Goal: Information Seeking & Learning: Check status

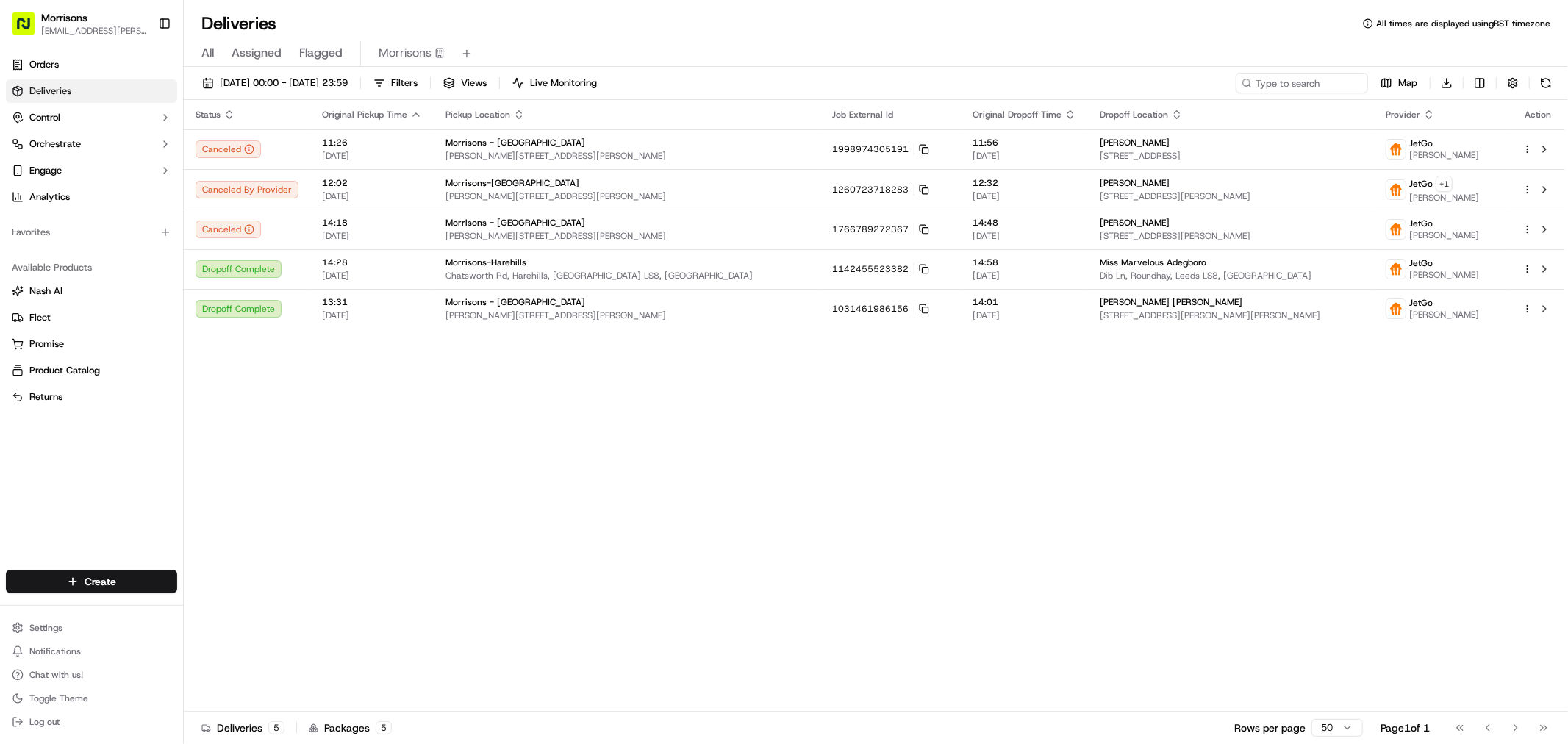
click at [99, 85] on link "Deliveries" at bounding box center [91, 90] width 171 height 23
click at [412, 45] on span "Morrisons" at bounding box center [405, 52] width 53 height 18
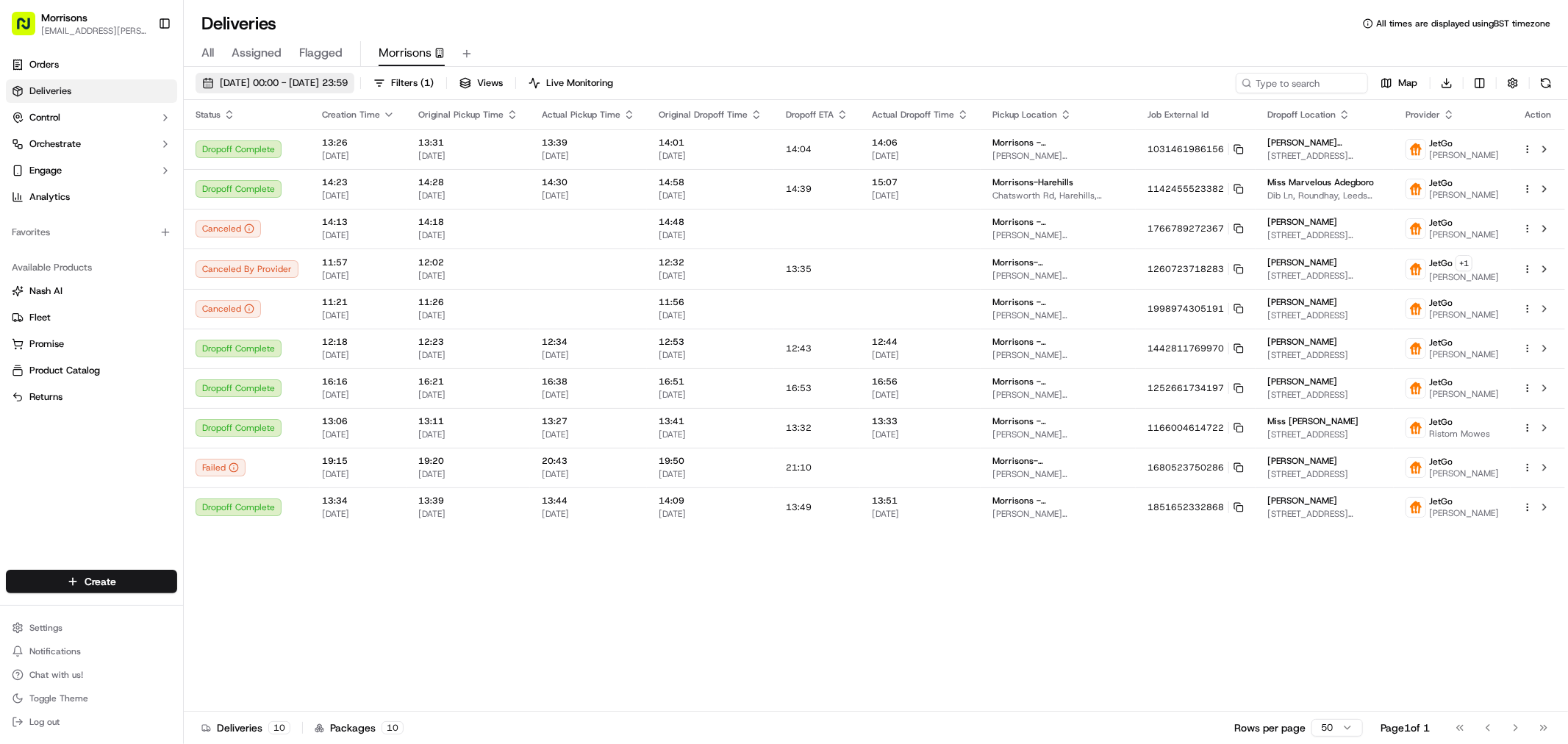
click at [348, 76] on span "16/09/2025 00:00 - 22/09/2025 23:59" at bounding box center [283, 82] width 128 height 13
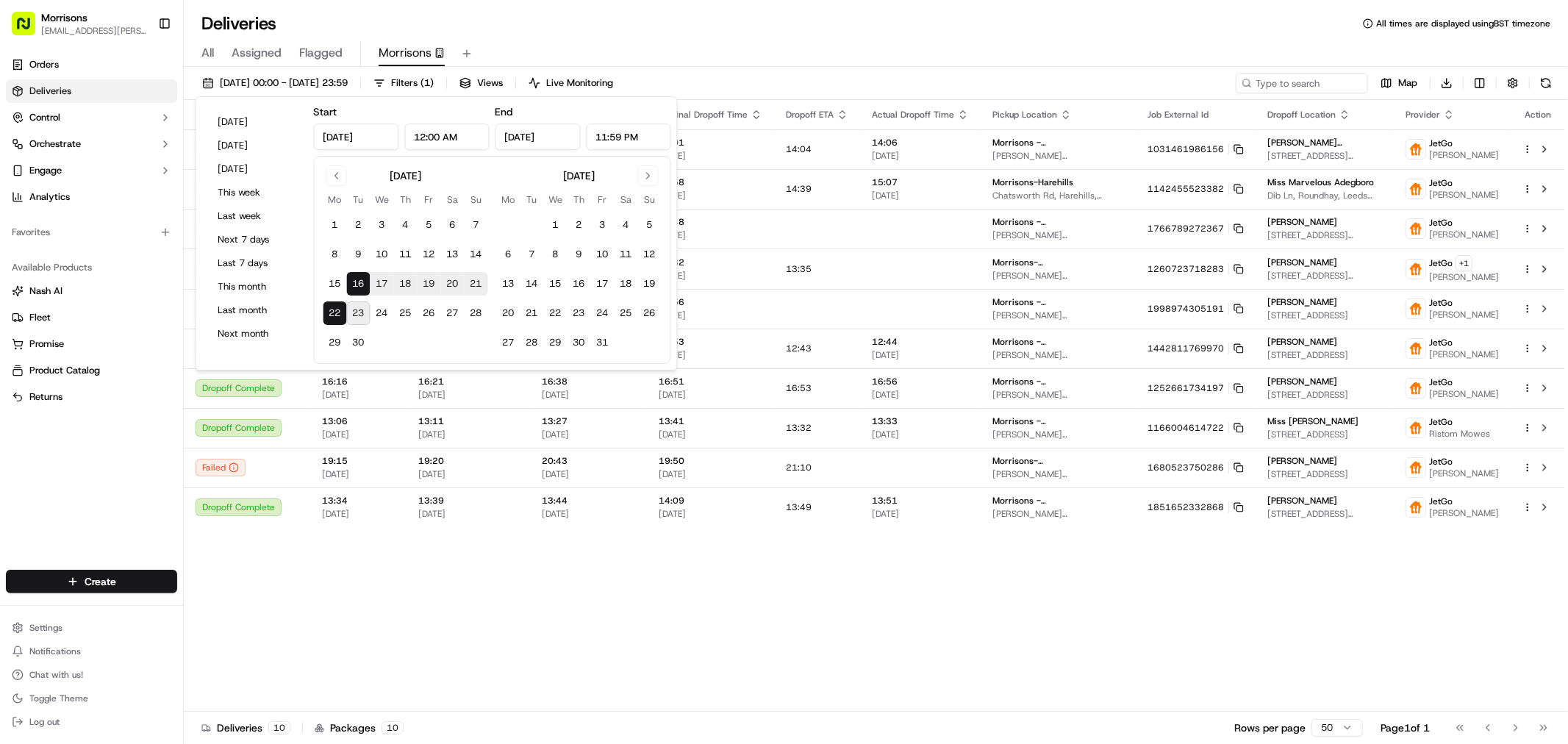
click at [358, 314] on button "23" at bounding box center [358, 313] width 23 height 23
type input "Sep 23, 2025"
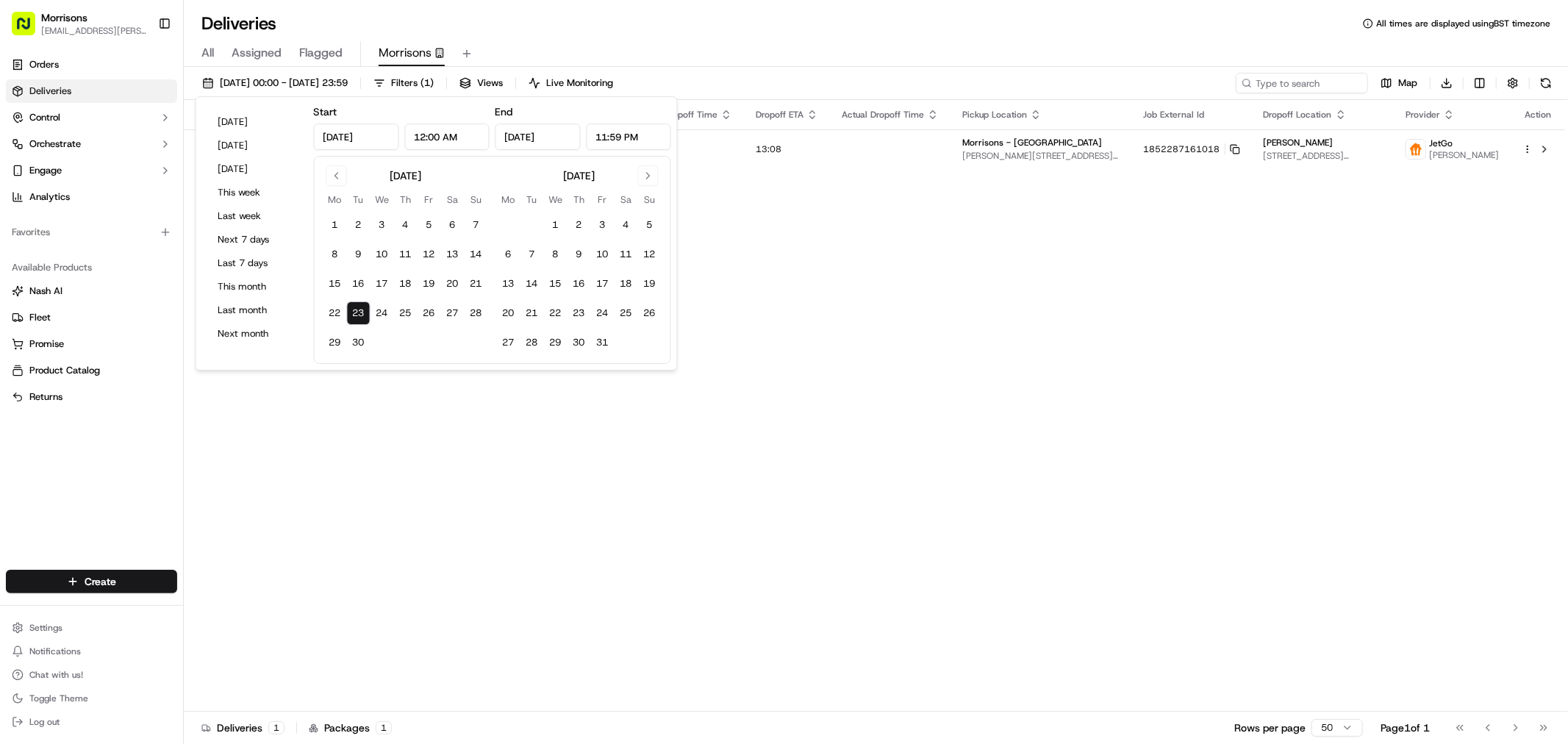
click at [911, 223] on div "Status Creation Time Original Pickup Time Actual Pickup Time Original Dropoff T…" at bounding box center [874, 406] width 1381 height 612
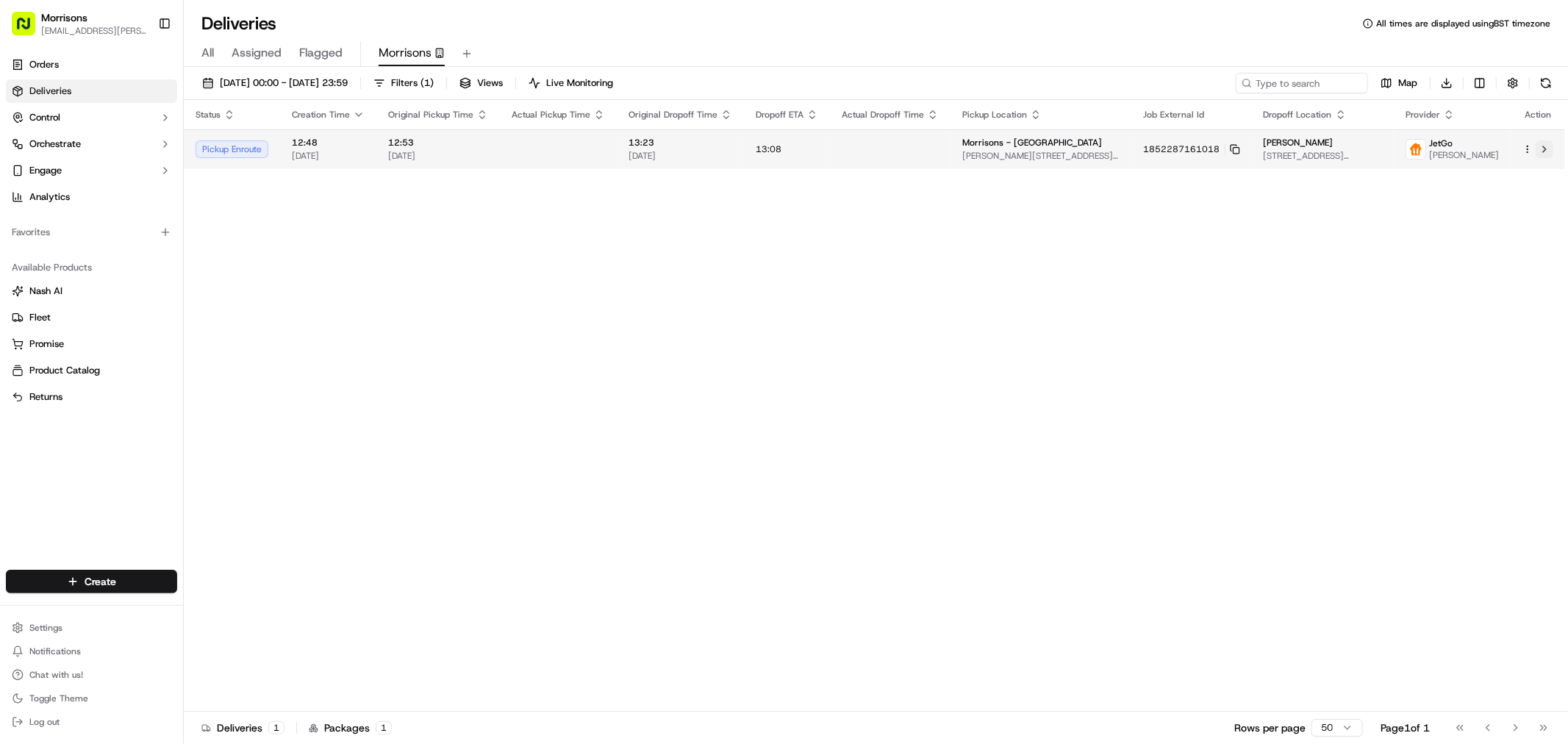
click at [1549, 156] on button at bounding box center [1544, 149] width 18 height 18
click at [533, 318] on div "Status Creation Time Original Pickup Time Actual Pickup Time Original Dropoff T…" at bounding box center [874, 406] width 1381 height 612
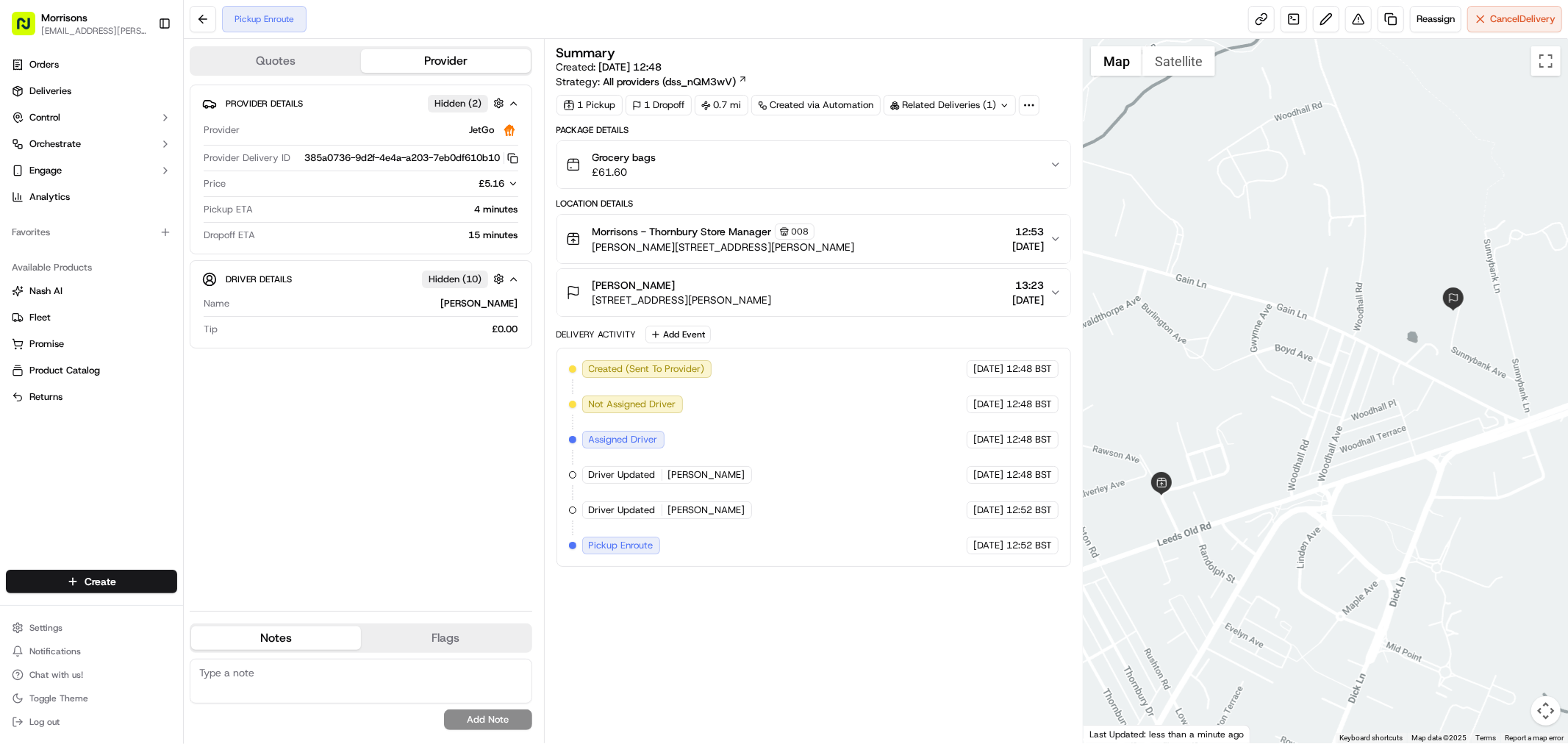
drag, startPoint x: 1296, startPoint y: 461, endPoint x: 1273, endPoint y: 473, distance: 25.9
click at [1273, 473] on div at bounding box center [1326, 391] width 484 height 704
click at [641, 158] on span "Grocery bags" at bounding box center [624, 157] width 64 height 15
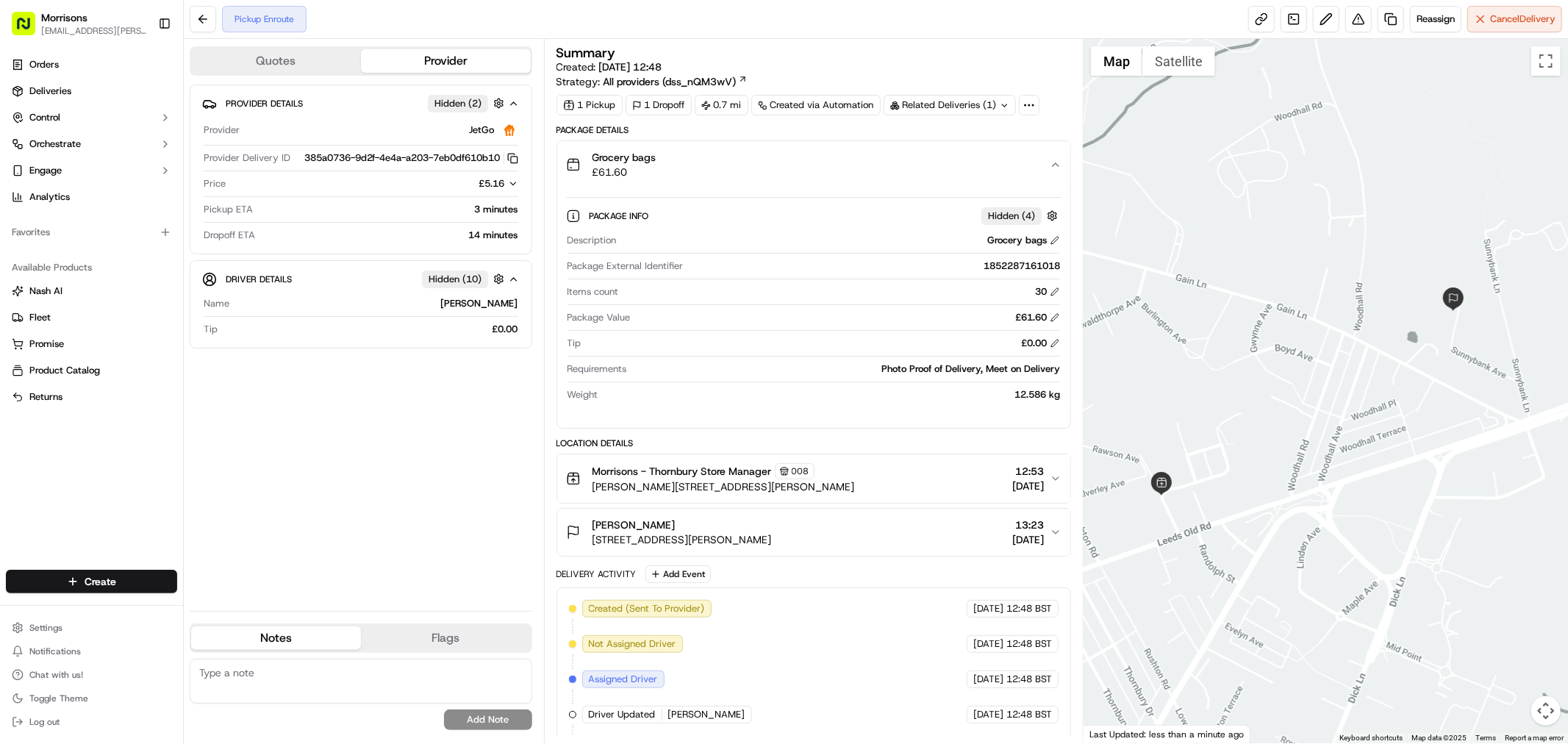
click at [641, 158] on span "Grocery bags" at bounding box center [624, 157] width 64 height 15
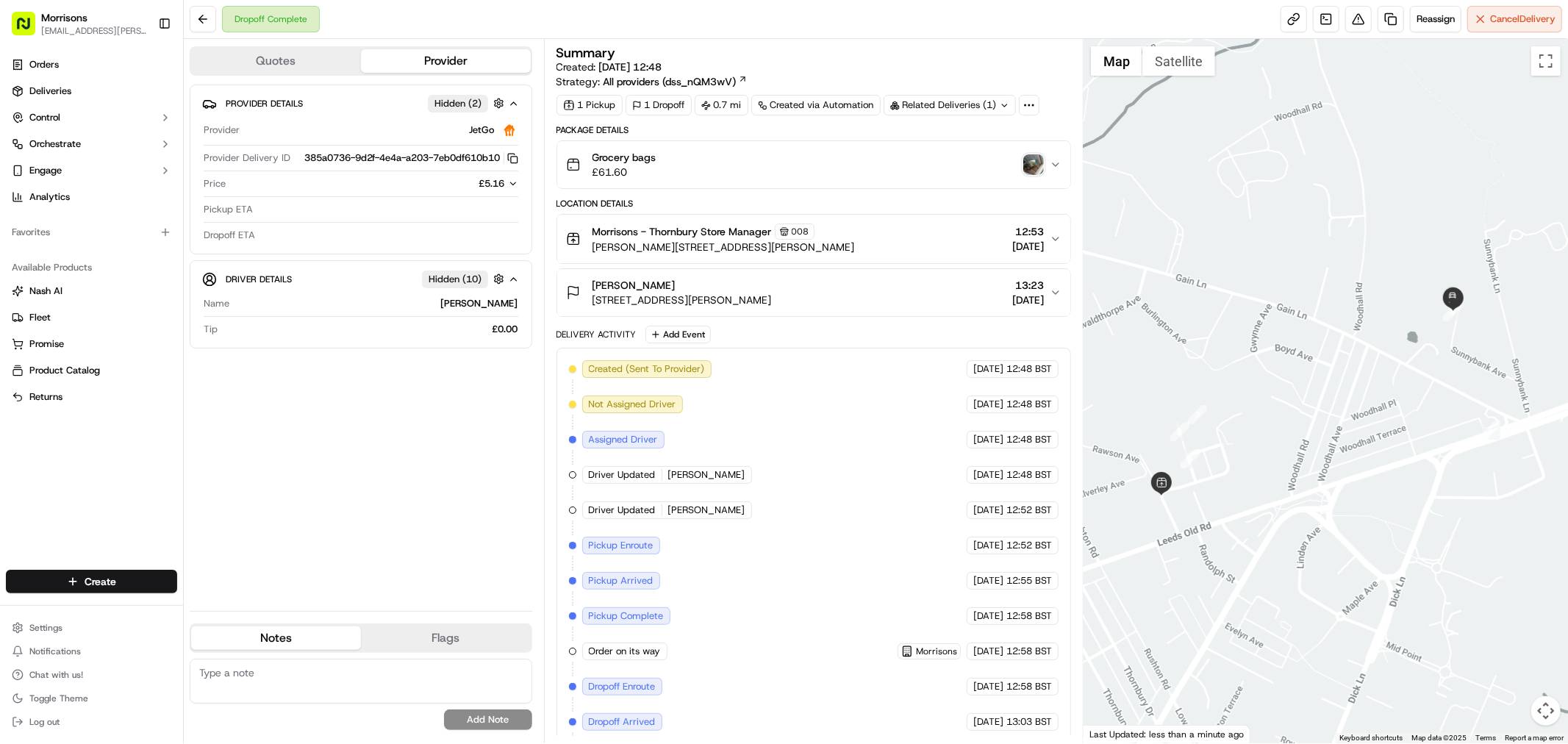
drag, startPoint x: 817, startPoint y: 540, endPoint x: 795, endPoint y: 417, distance: 125.0
click at [795, 417] on div "Created (Sent To Provider) JetGo 23/09/2025 12:48 BST Not Assigned Driver JetGo…" at bounding box center [814, 581] width 489 height 442
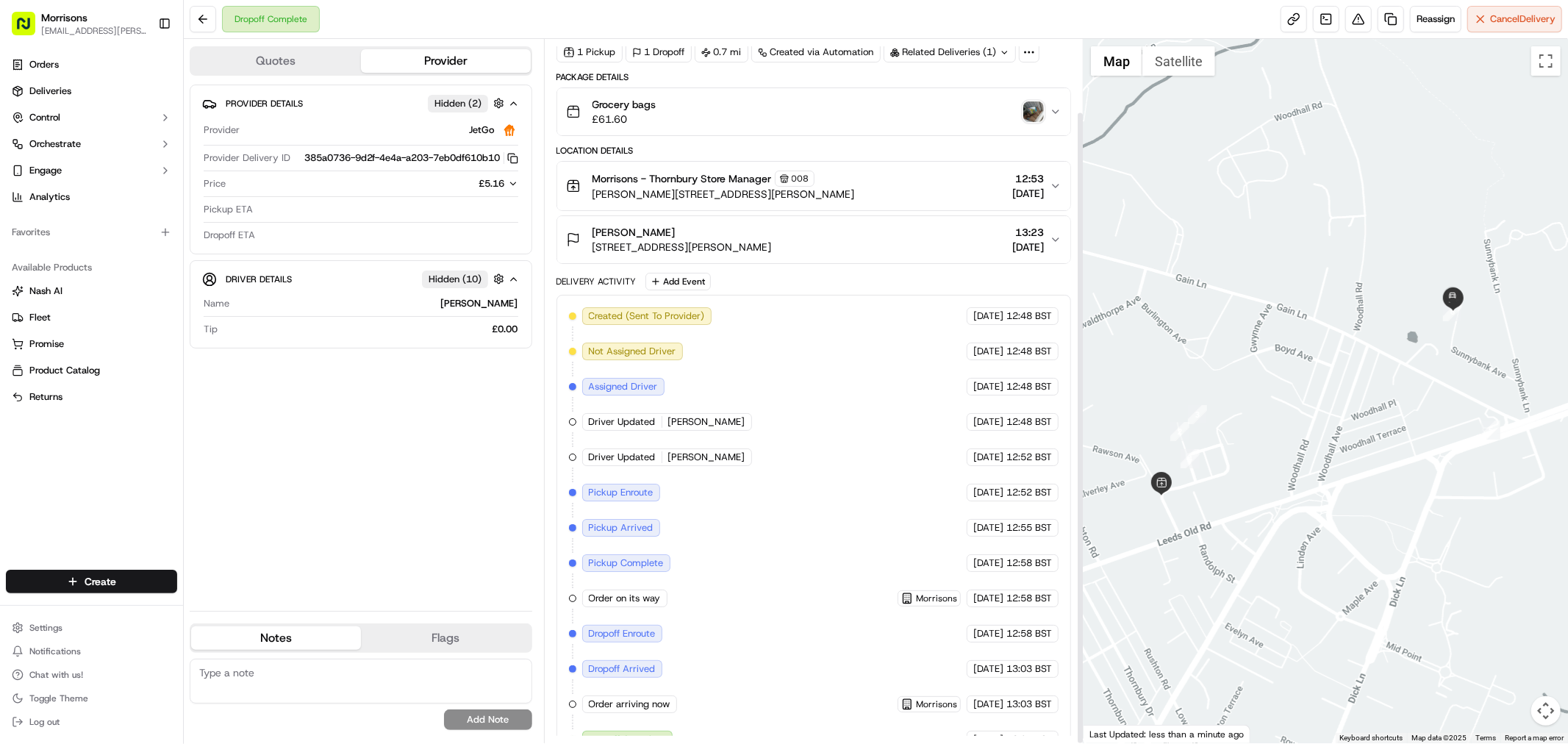
scroll to position [81, 0]
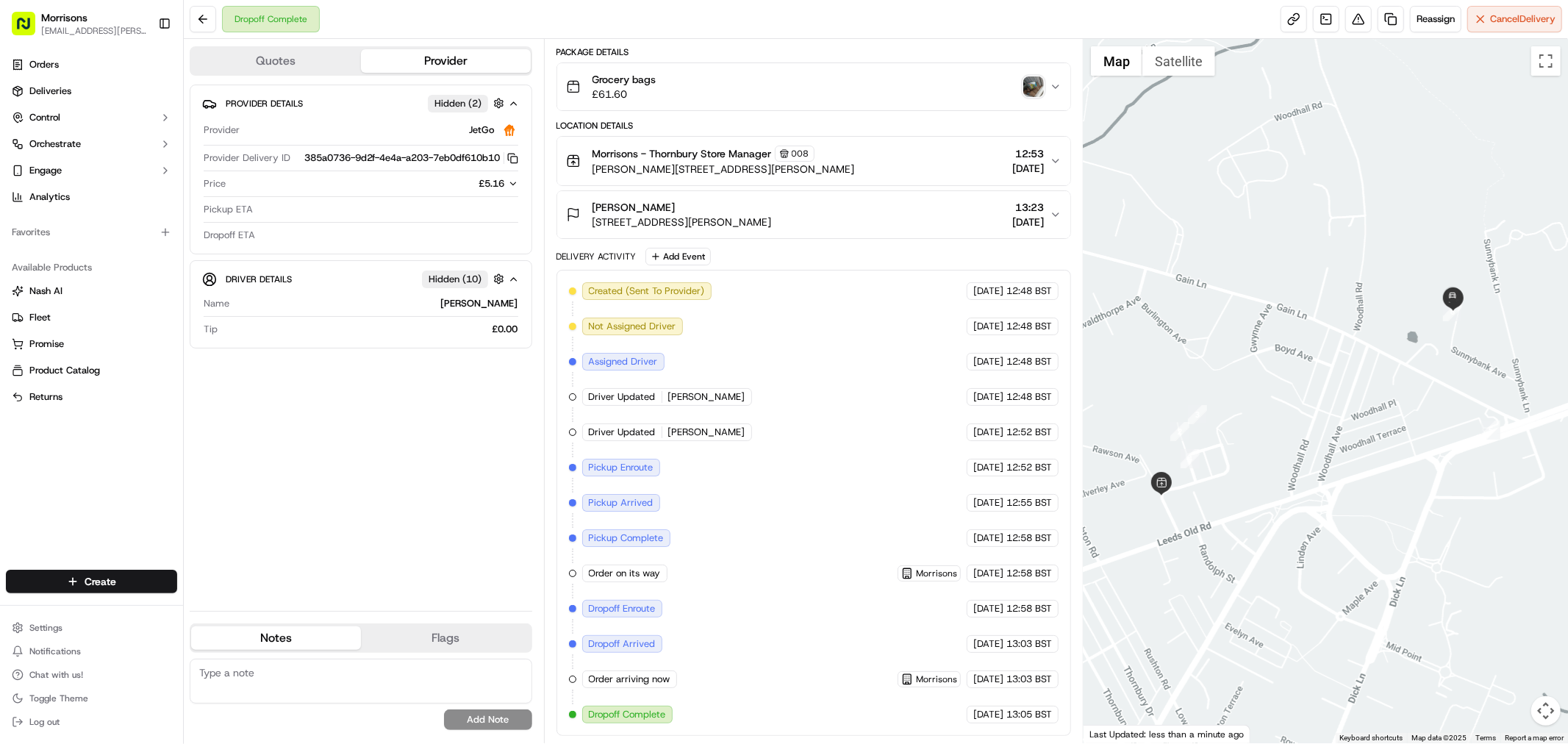
click at [842, 701] on div "Created (Sent To Provider) JetGo 23/09/2025 12:48 BST Not Assigned Driver JetGo…" at bounding box center [814, 503] width 489 height 442
click at [1029, 78] on img "button" at bounding box center [1034, 87] width 21 height 21
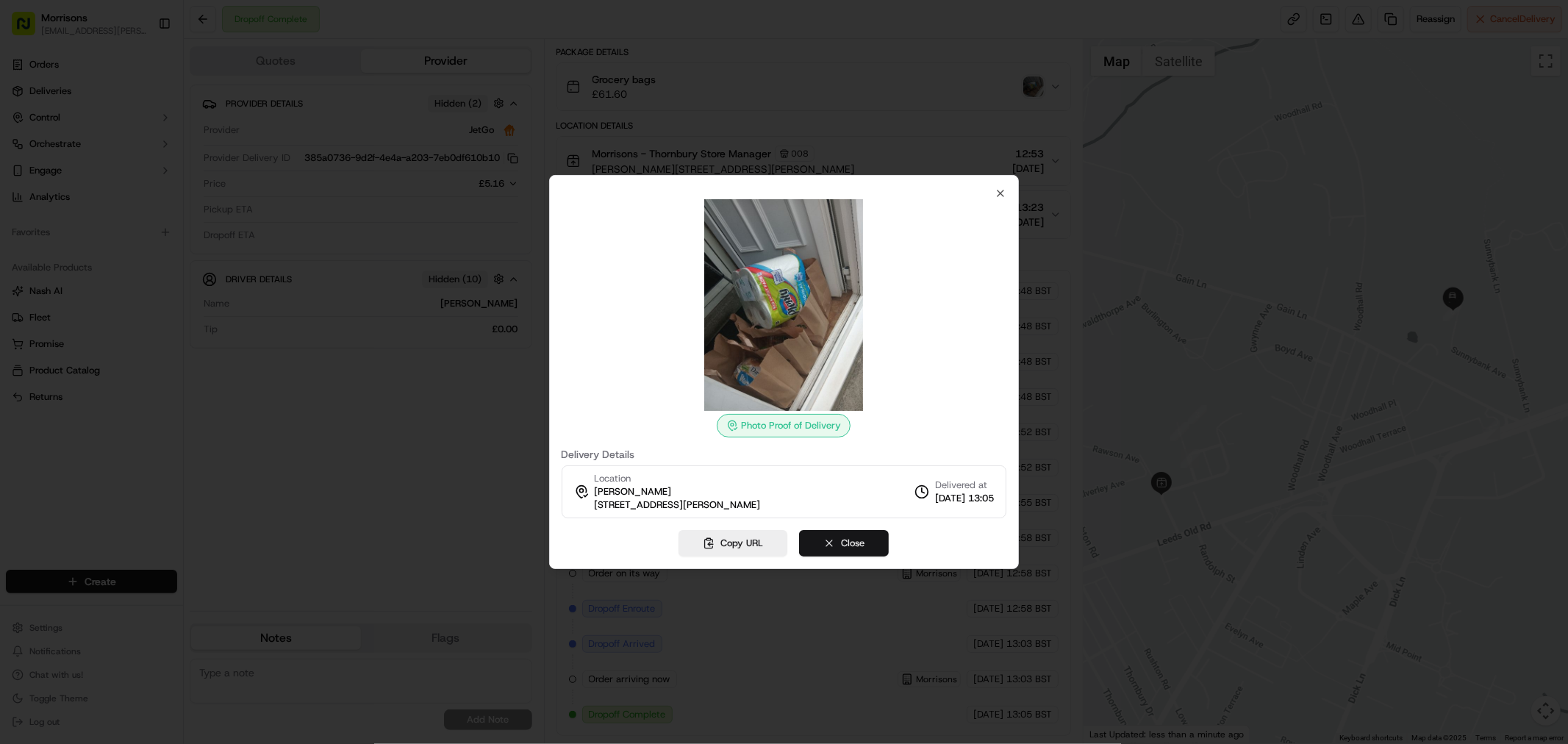
click at [855, 544] on button "Close" at bounding box center [843, 543] width 89 height 27
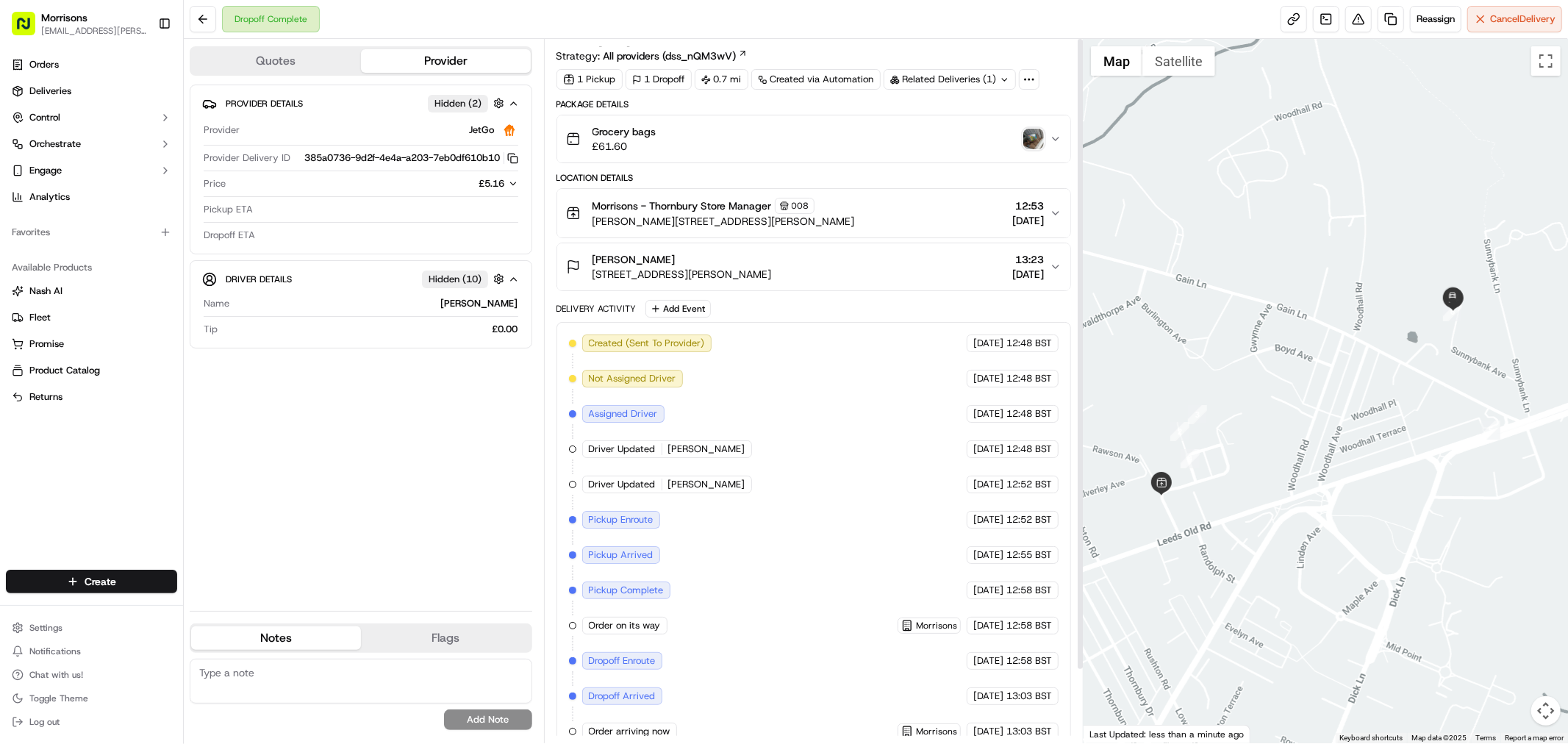
scroll to position [0, 0]
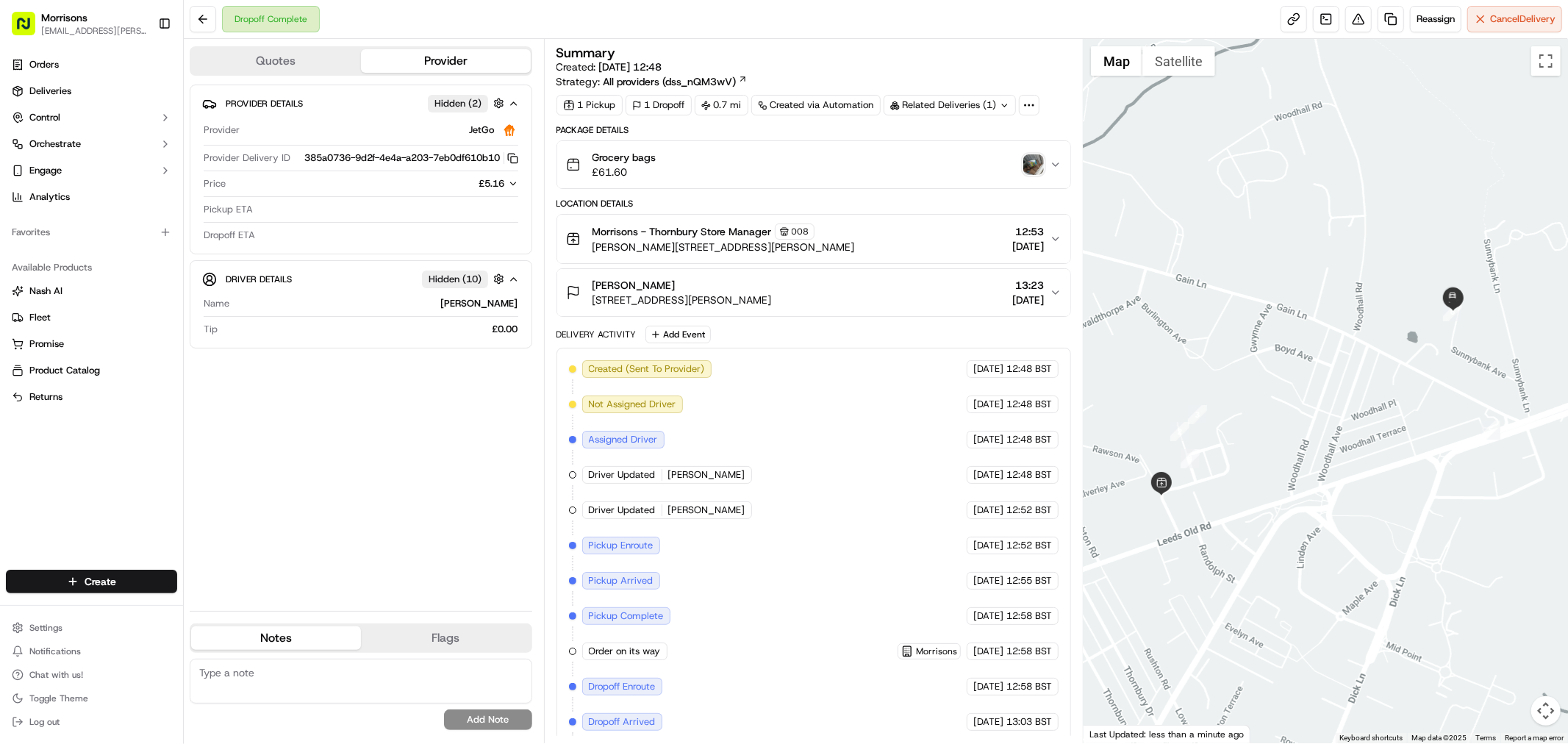
click at [685, 241] on span "[PERSON_NAME][STREET_ADDRESS][PERSON_NAME]" at bounding box center [724, 247] width 263 height 15
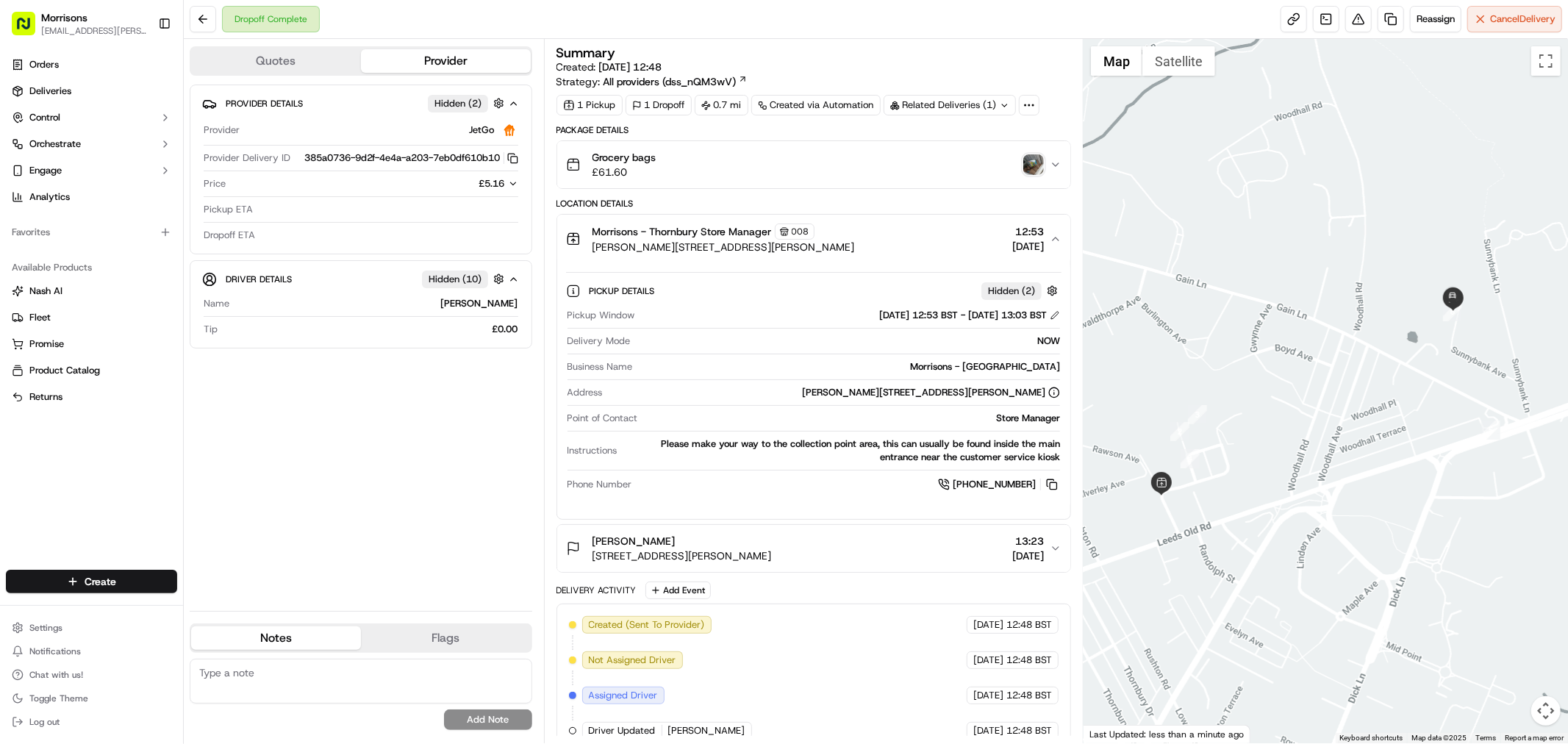
click at [676, 544] on span "[PERSON_NAME]" at bounding box center [634, 540] width 83 height 15
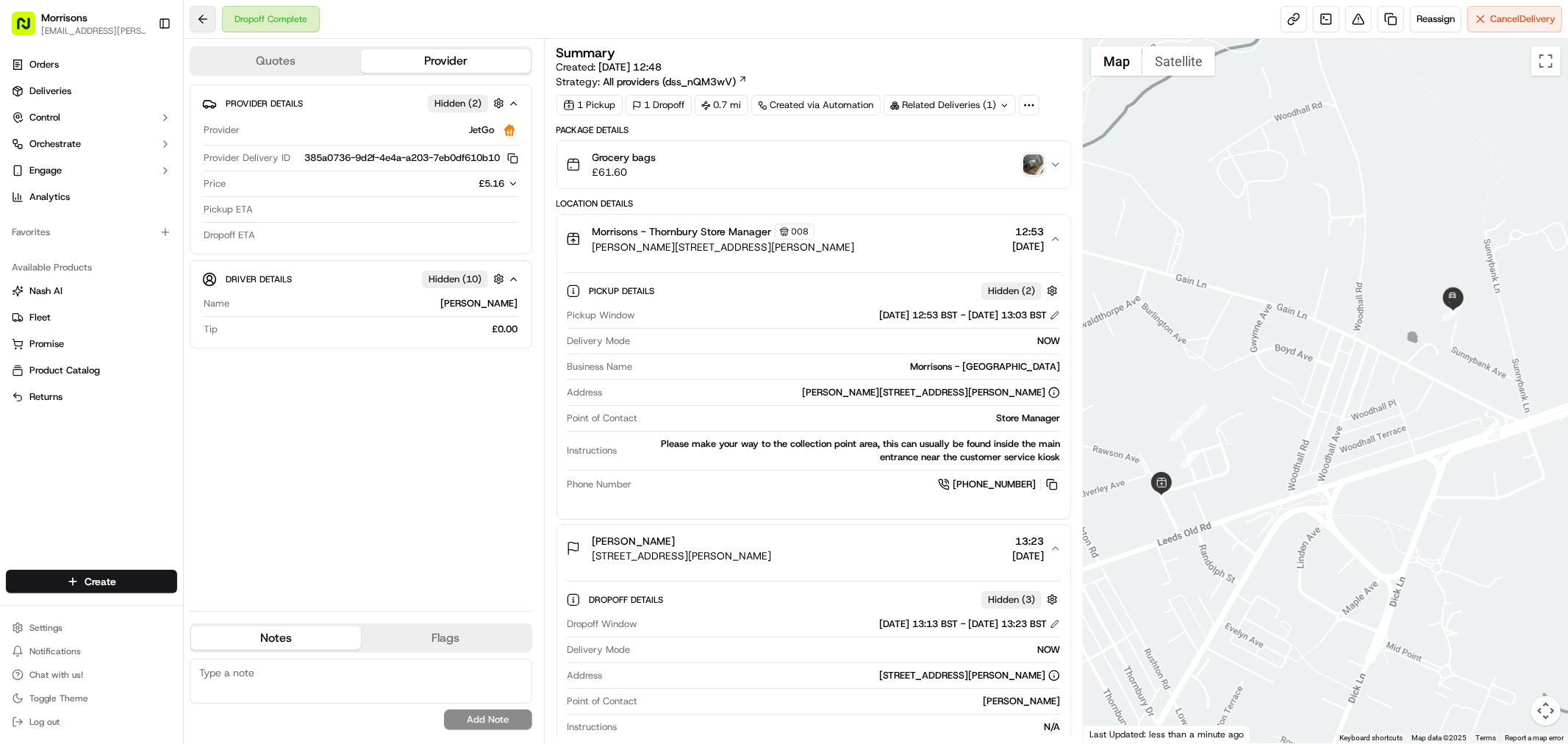
click at [198, 25] on button at bounding box center [203, 19] width 27 height 27
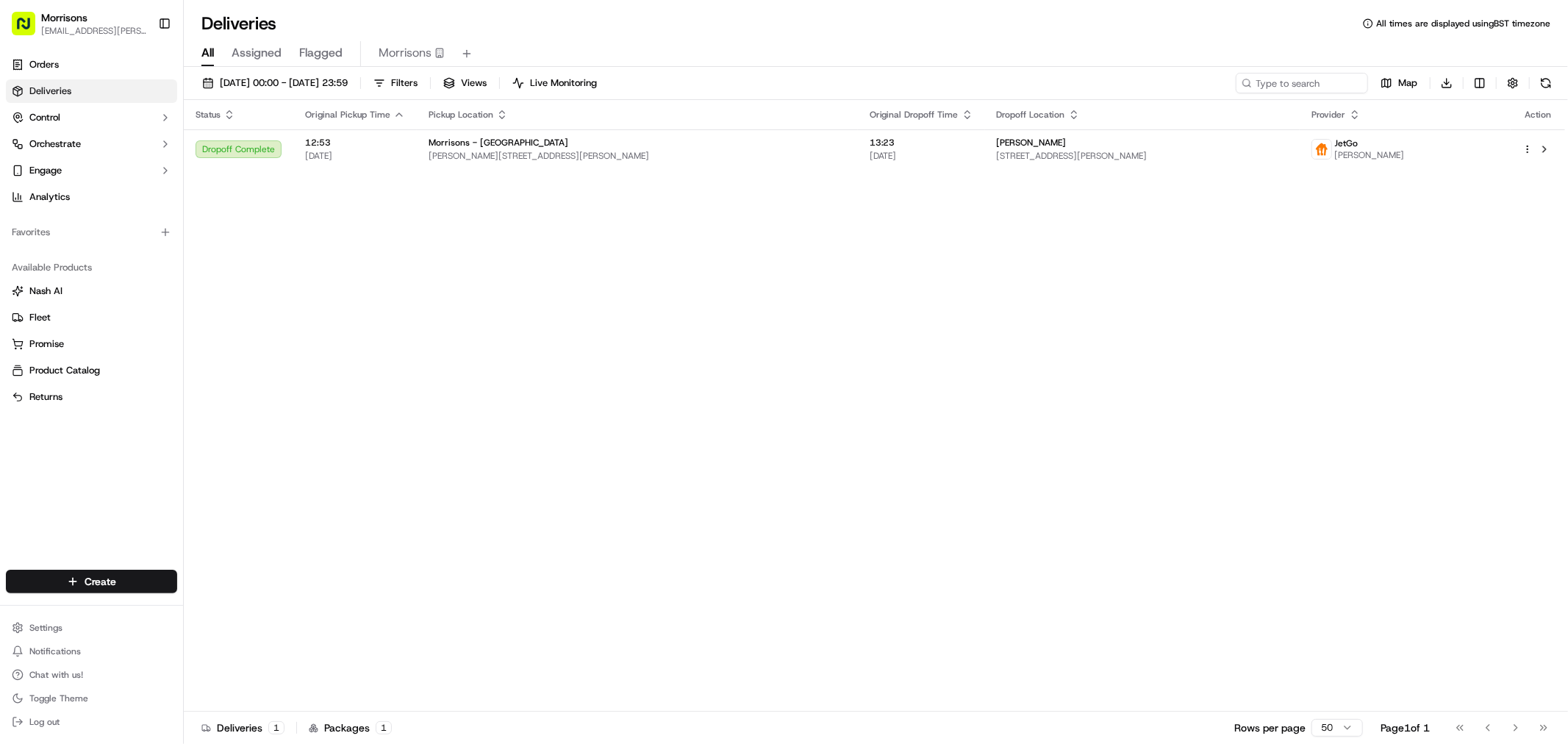
click at [1186, 209] on div "Status Original Pickup Time Pickup Location Original Dropoff Time Dropoff Locat…" at bounding box center [874, 406] width 1381 height 612
click at [399, 48] on span "Morrisons" at bounding box center [405, 52] width 53 height 18
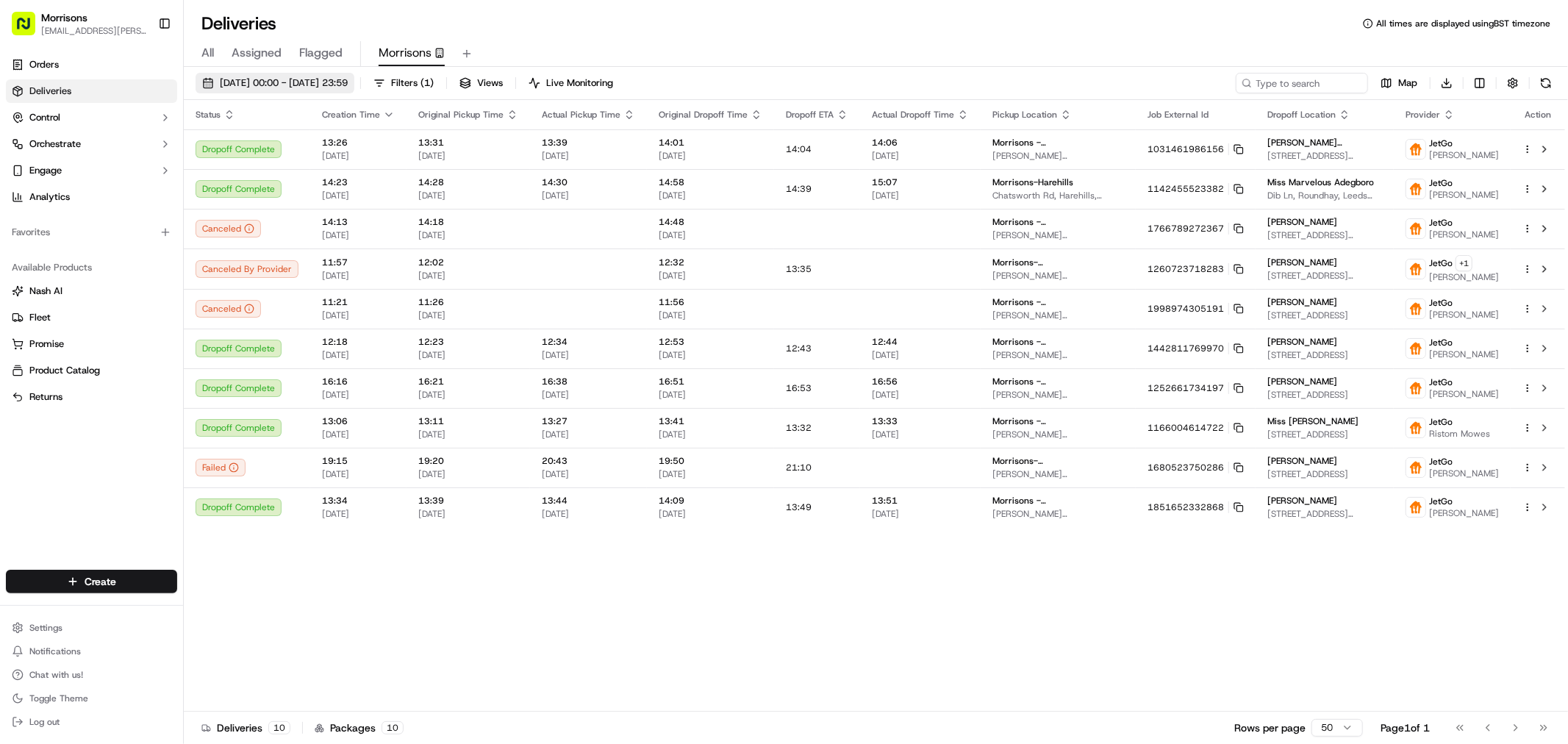
click at [289, 89] on button "16/09/2025 00:00 - 22/09/2025 23:59" at bounding box center [275, 83] width 159 height 21
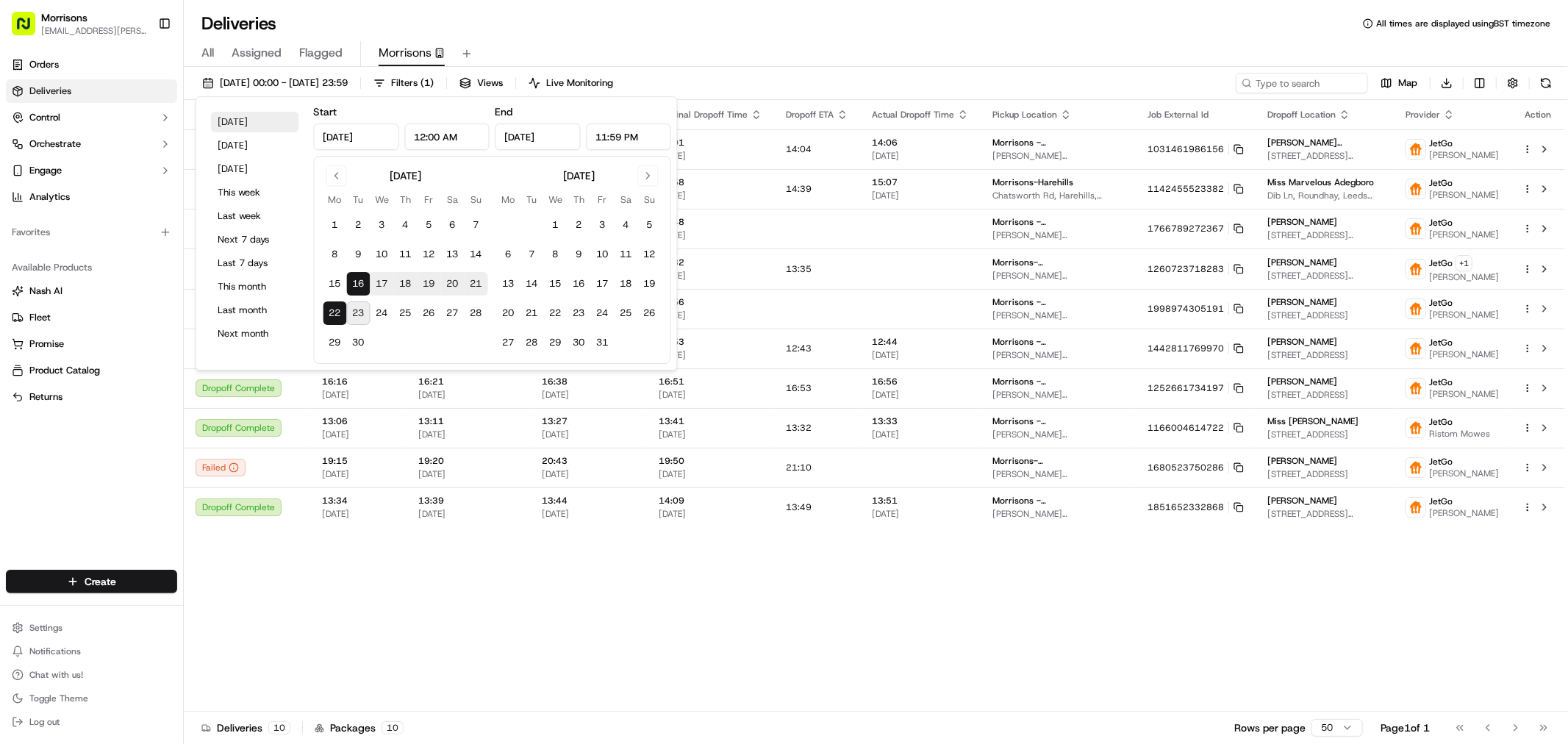
click at [241, 127] on button "Today" at bounding box center [255, 122] width 88 height 21
type input "Sep 23, 2025"
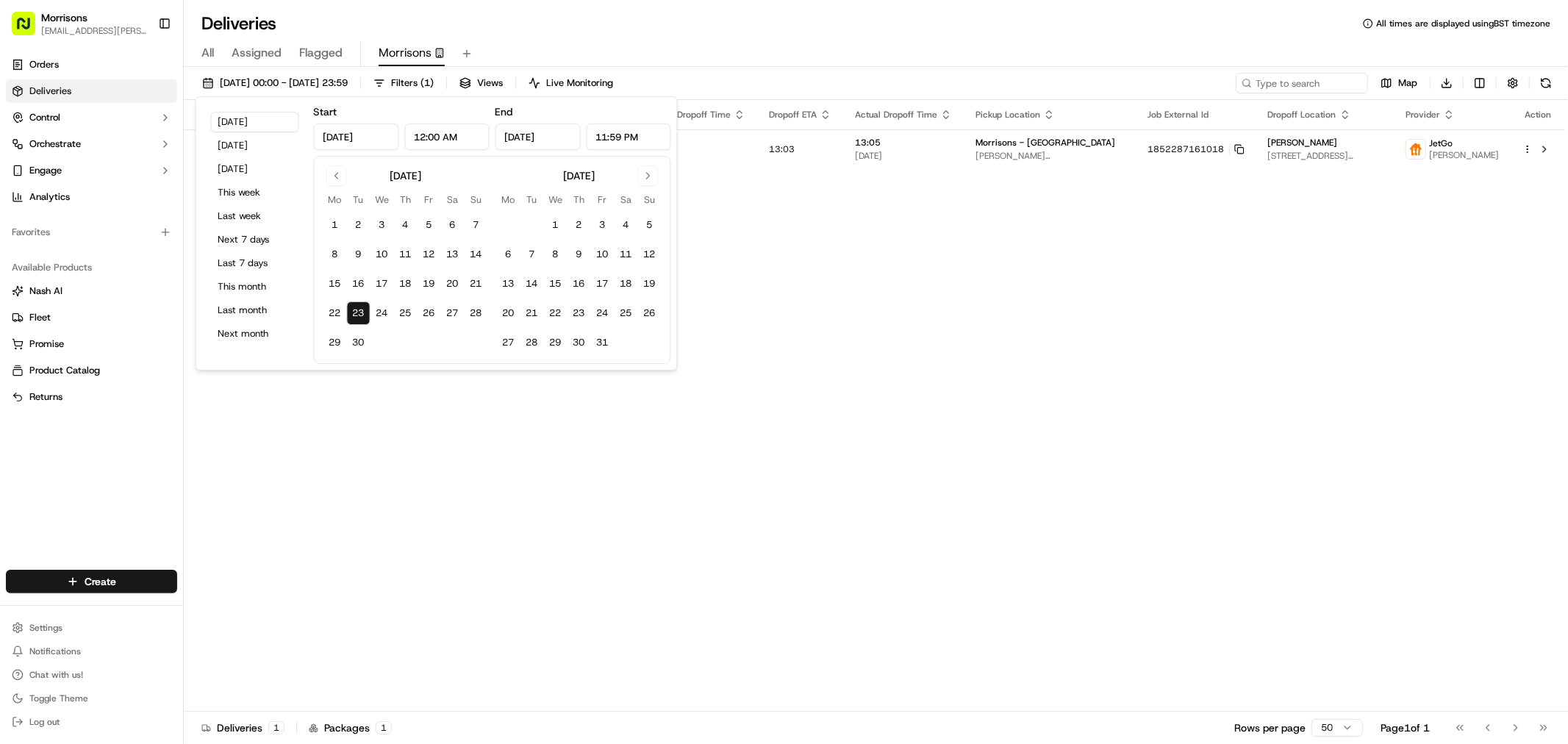
click at [586, 524] on div "Status Creation Time Original Pickup Time Actual Pickup Time Original Dropoff T…" at bounding box center [874, 406] width 1381 height 612
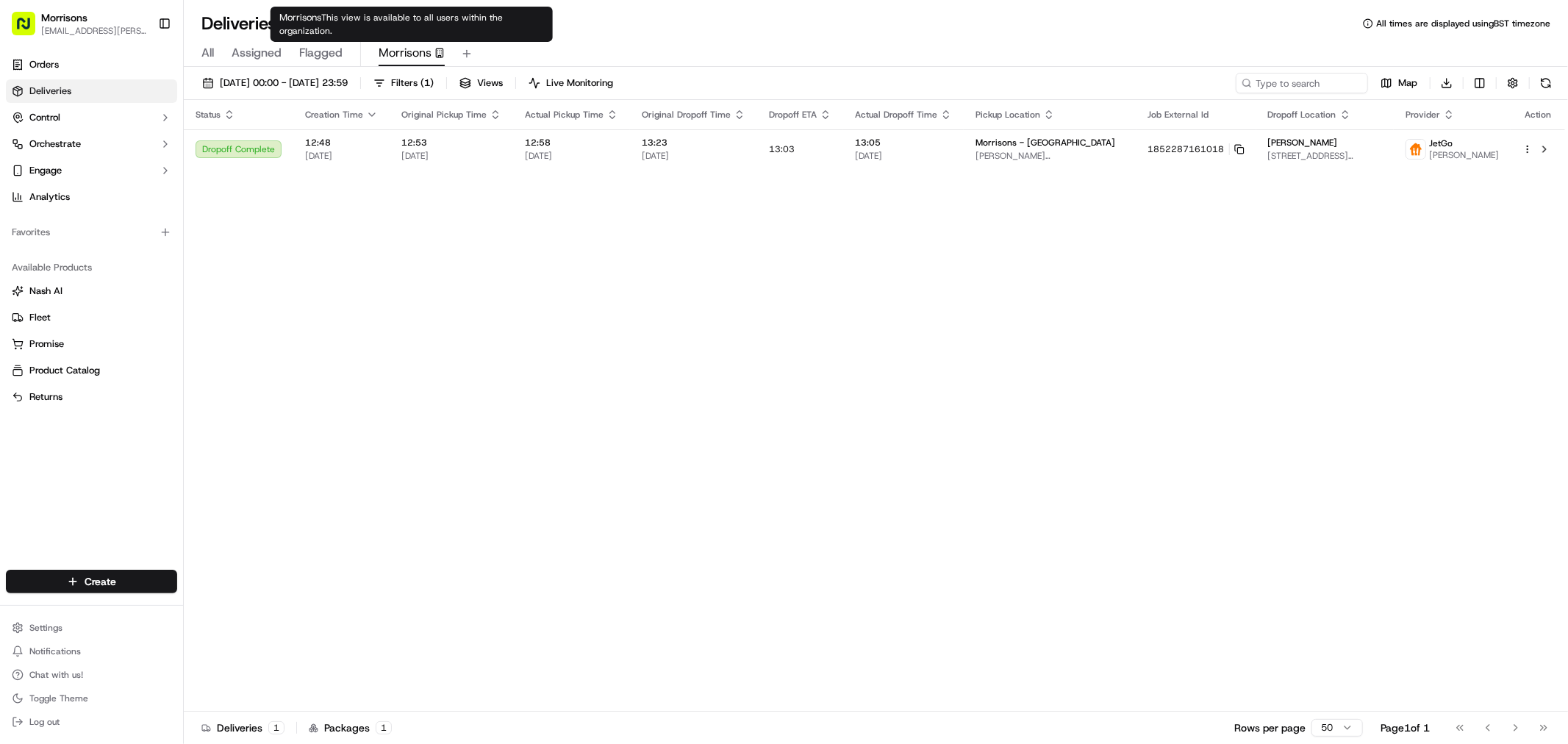
click at [405, 52] on span "Morrisons" at bounding box center [405, 52] width 53 height 18
click at [388, 53] on span "Morrisons" at bounding box center [405, 52] width 53 height 18
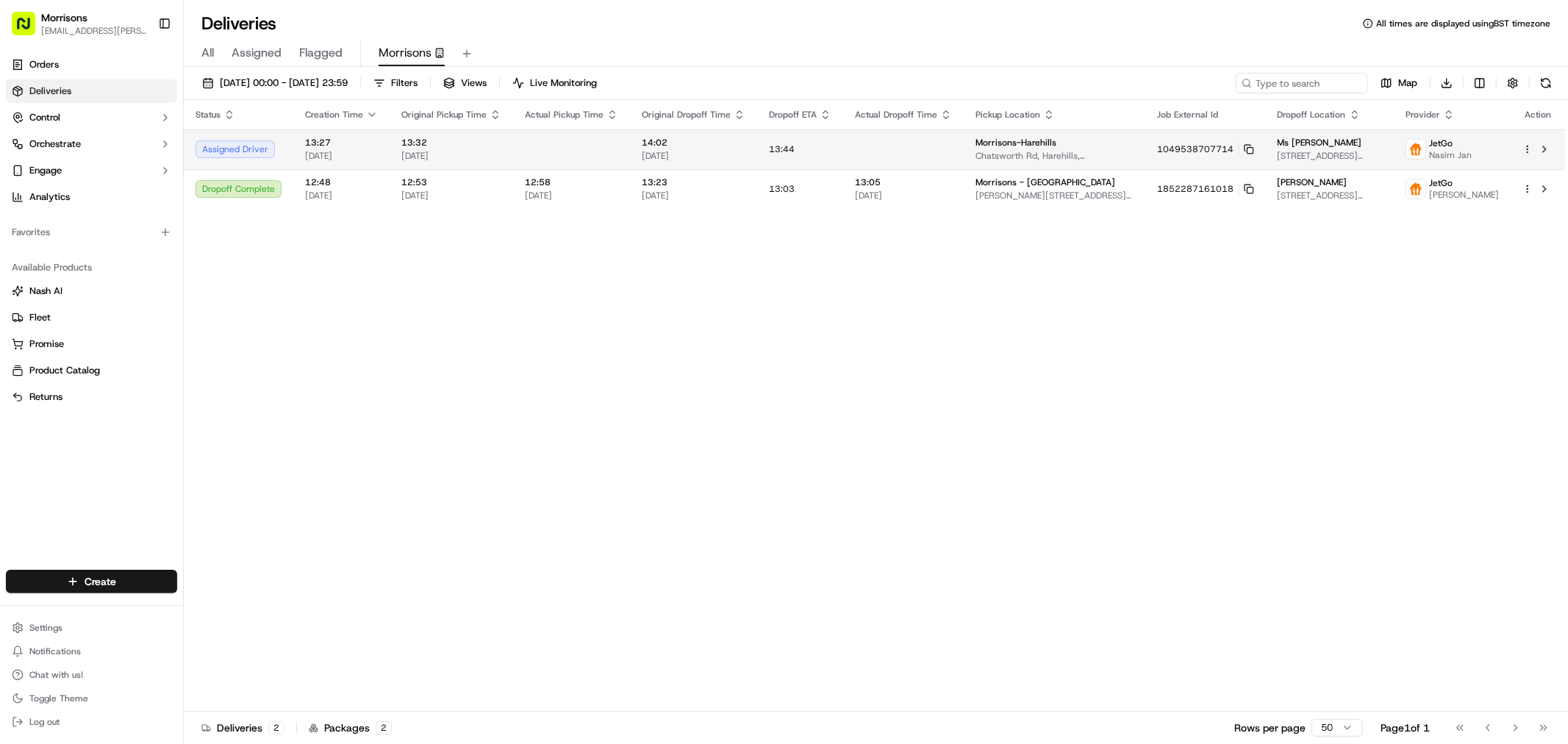
click at [759, 156] on td "13:44" at bounding box center [800, 149] width 86 height 40
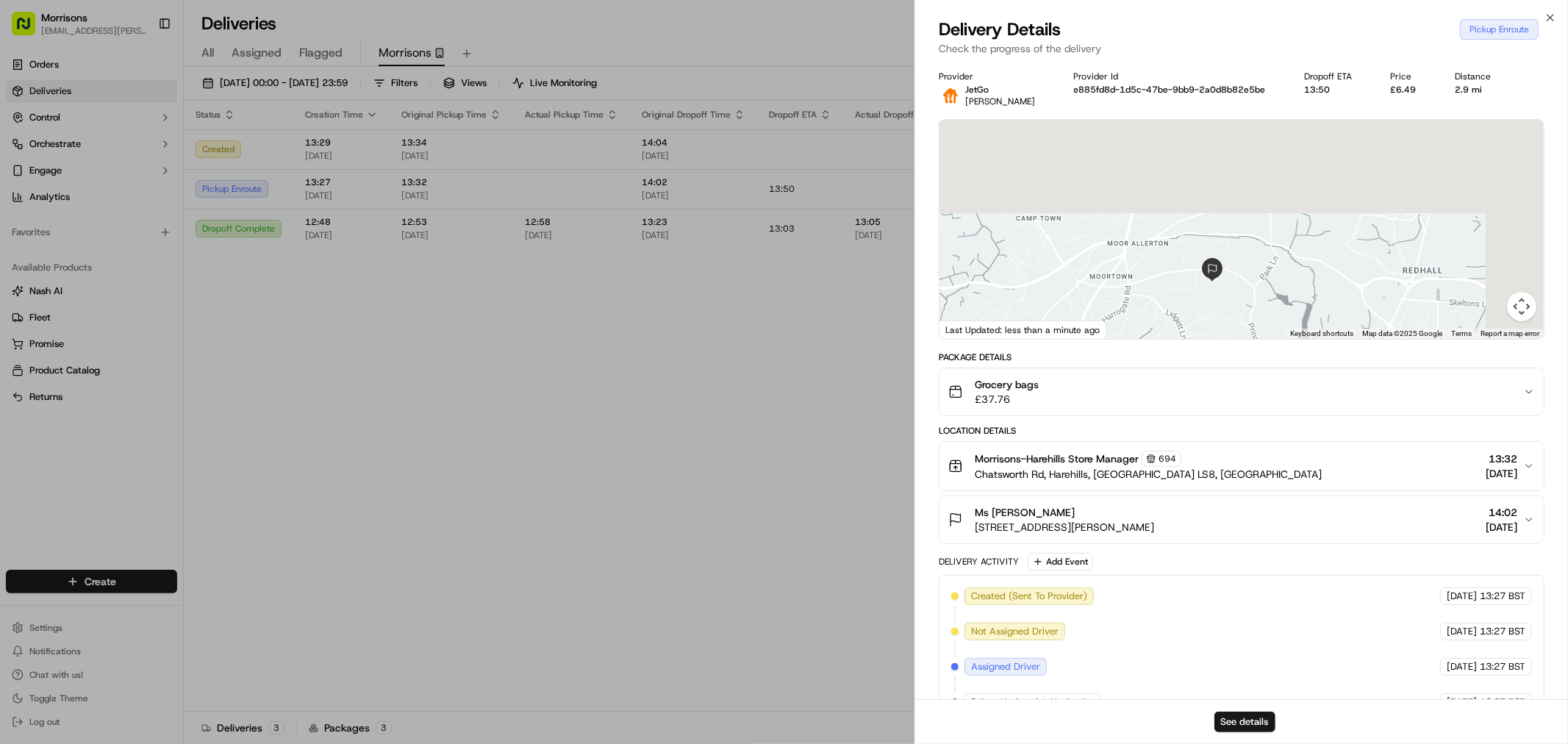
drag, startPoint x: 1329, startPoint y: 225, endPoint x: 1199, endPoint y: 319, distance: 160.4
click at [1199, 319] on div at bounding box center [1242, 229] width 605 height 219
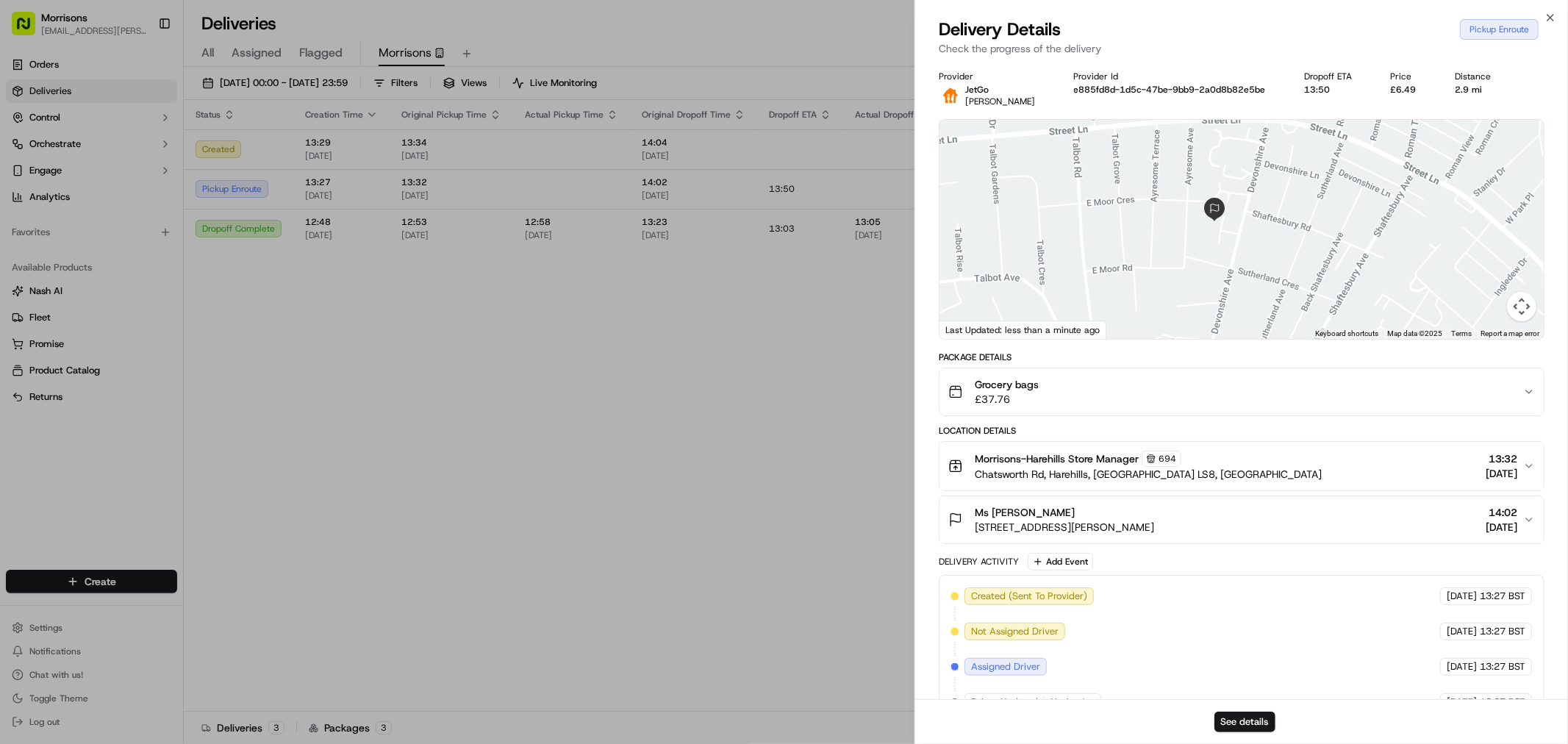
drag, startPoint x: 1230, startPoint y: 324, endPoint x: 1125, endPoint y: 173, distance: 183.9
click at [1125, 173] on div at bounding box center [1242, 229] width 605 height 219
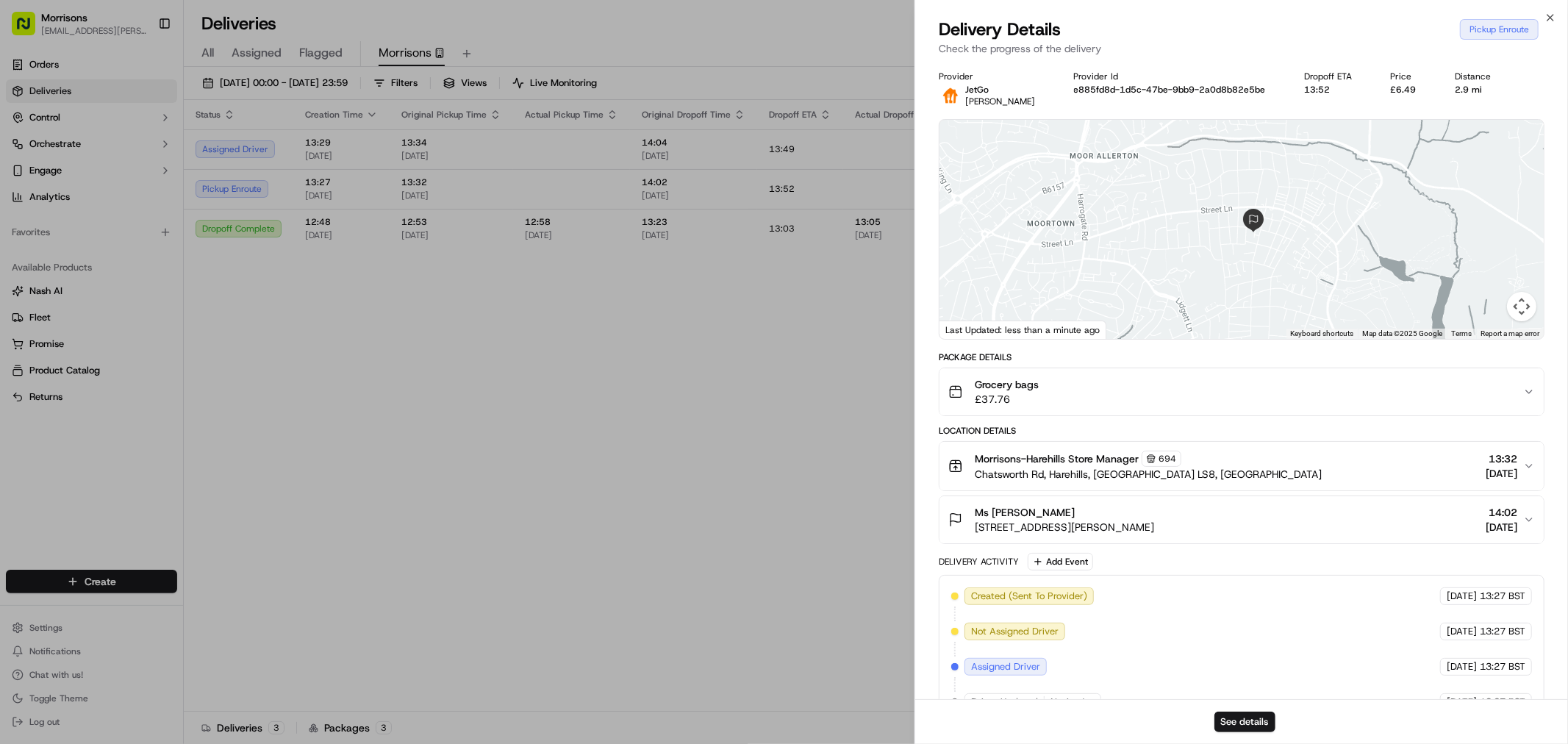
drag, startPoint x: 1052, startPoint y: 218, endPoint x: 1195, endPoint y: 221, distance: 143.0
click at [1195, 221] on div at bounding box center [1242, 229] width 605 height 219
drag, startPoint x: 1005, startPoint y: 255, endPoint x: 1062, endPoint y: 232, distance: 61.5
click at [1062, 232] on div at bounding box center [1242, 229] width 605 height 219
drag, startPoint x: 1075, startPoint y: 181, endPoint x: 1077, endPoint y: 248, distance: 67.0
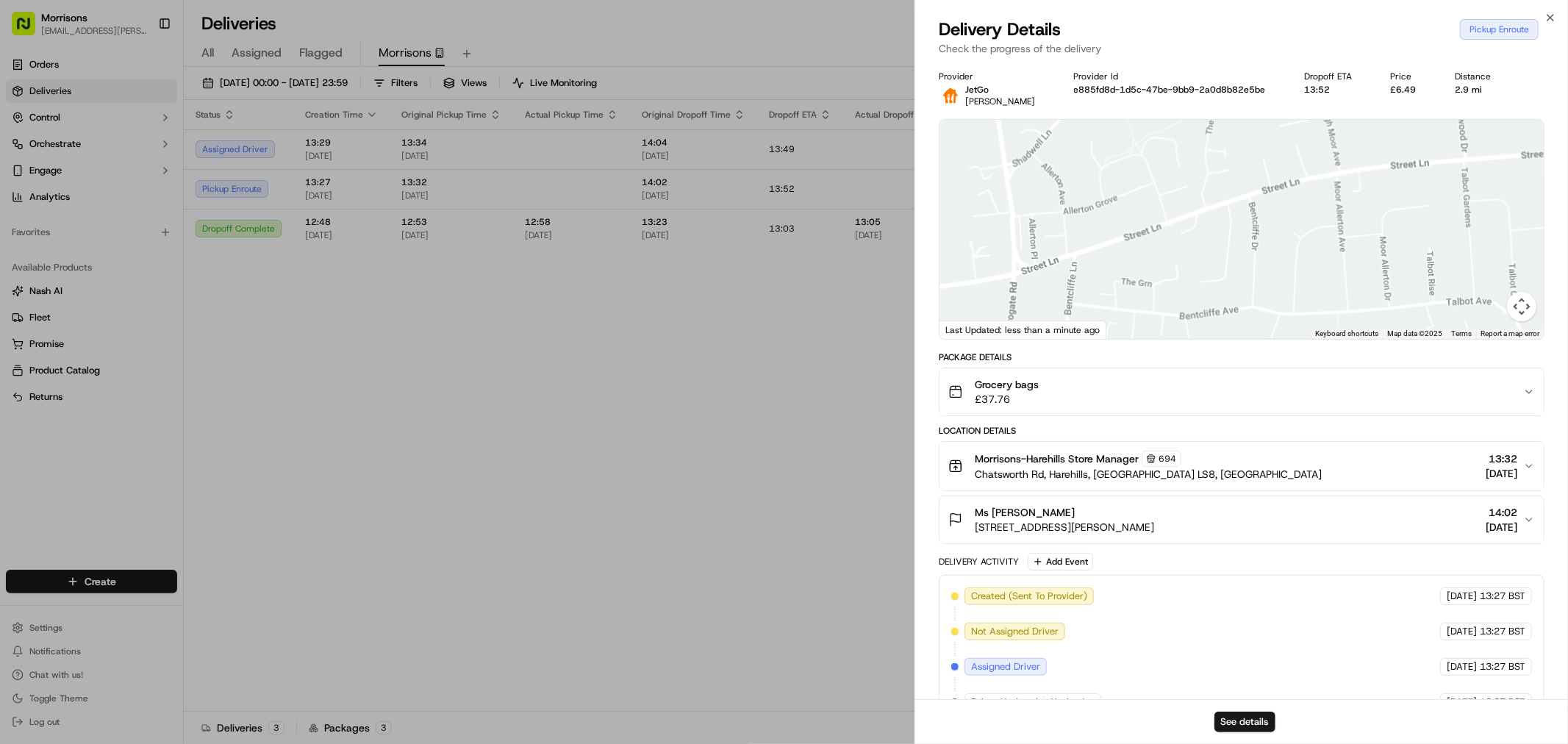
click at [1077, 248] on div at bounding box center [1242, 229] width 605 height 219
click at [1243, 717] on button "See details" at bounding box center [1244, 723] width 61 height 21
drag, startPoint x: 1299, startPoint y: 259, endPoint x: 1145, endPoint y: 193, distance: 167.5
click at [1145, 193] on div at bounding box center [1242, 229] width 605 height 219
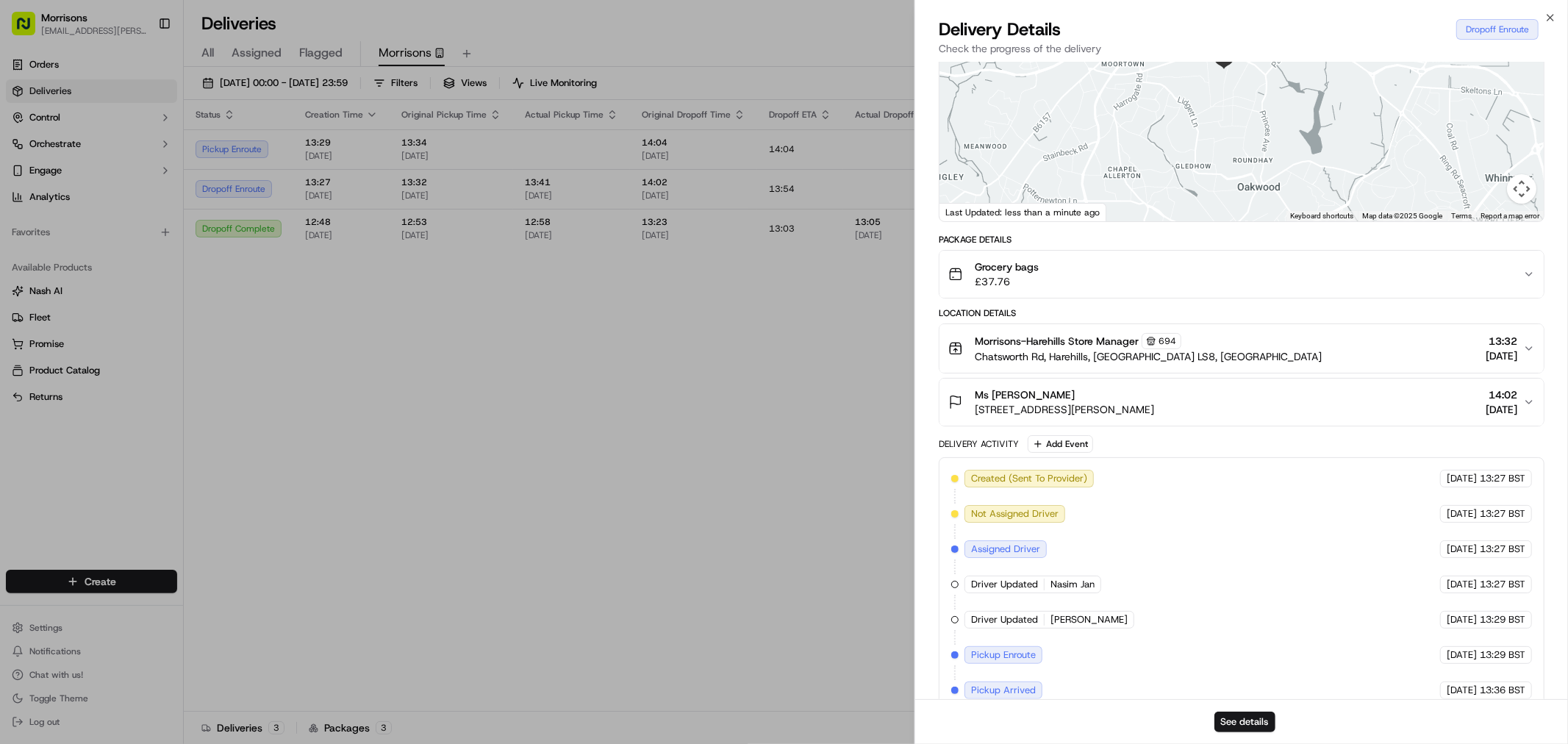
scroll to position [247, 0]
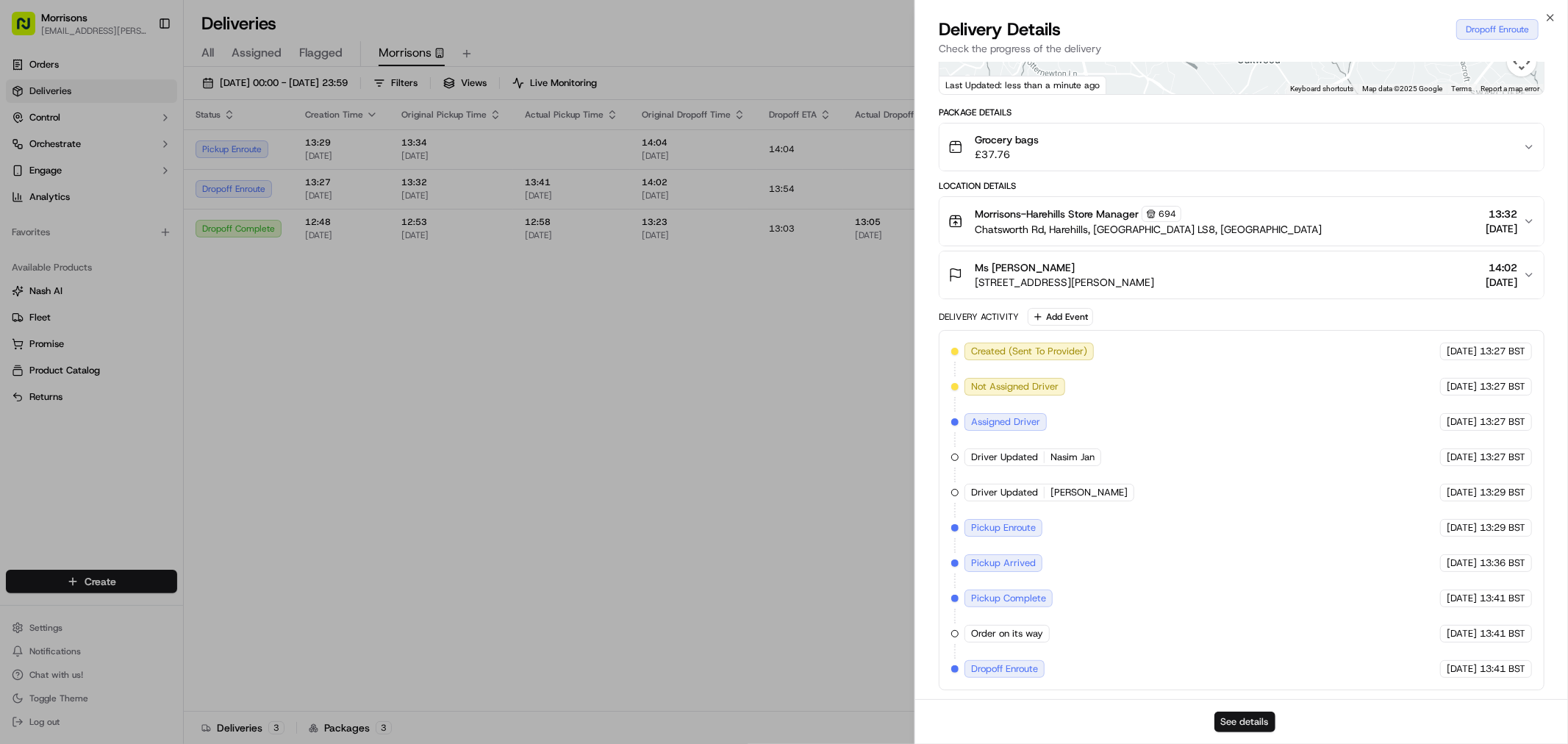
click at [1267, 717] on button "See details" at bounding box center [1244, 723] width 61 height 21
click at [1547, 16] on icon "button" at bounding box center [1550, 18] width 12 height 12
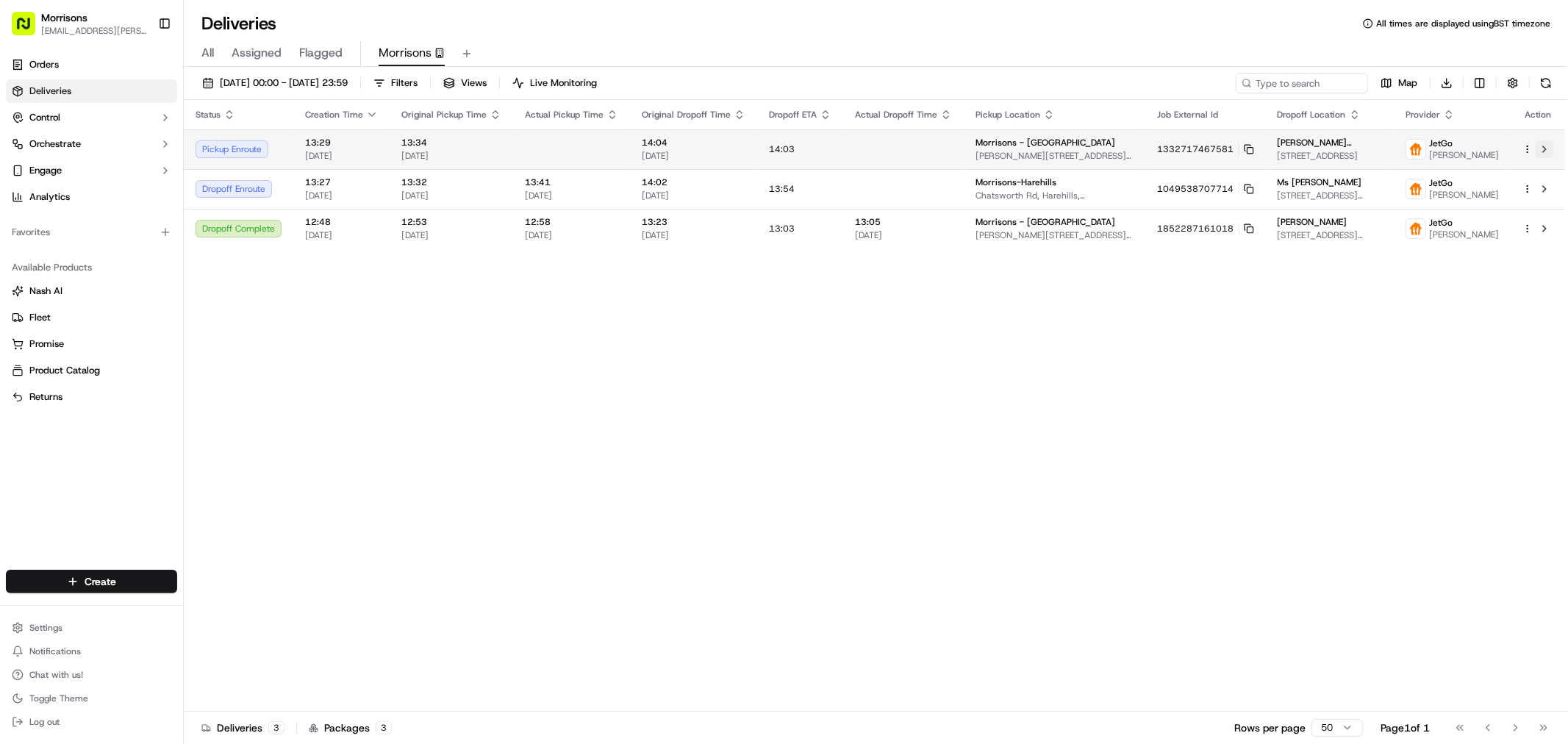
click at [1551, 142] on button at bounding box center [1544, 149] width 18 height 18
click at [1548, 156] on button at bounding box center [1544, 149] width 18 height 18
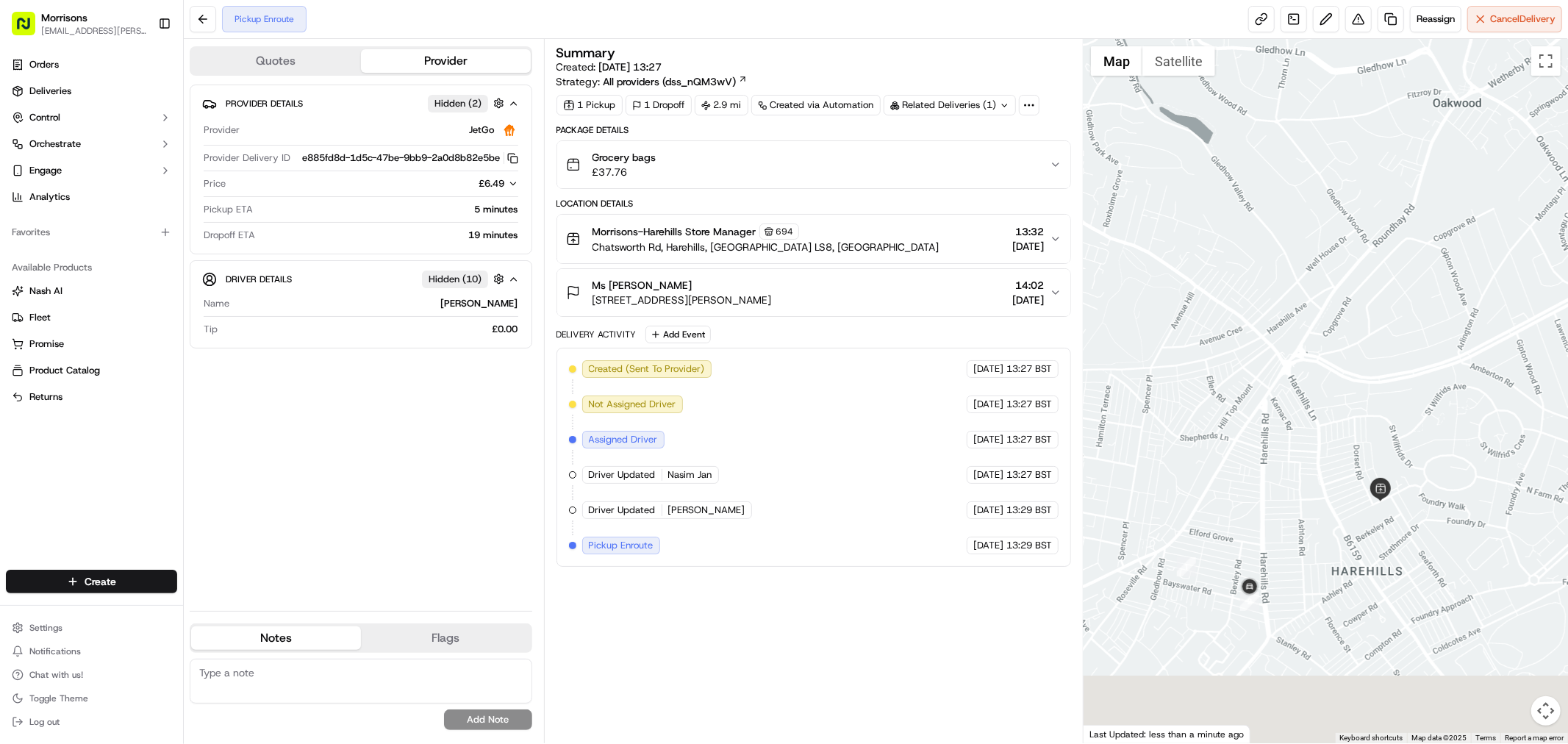
drag, startPoint x: 1295, startPoint y: 620, endPoint x: 1213, endPoint y: 395, distance: 239.5
click at [1213, 395] on div at bounding box center [1326, 391] width 484 height 704
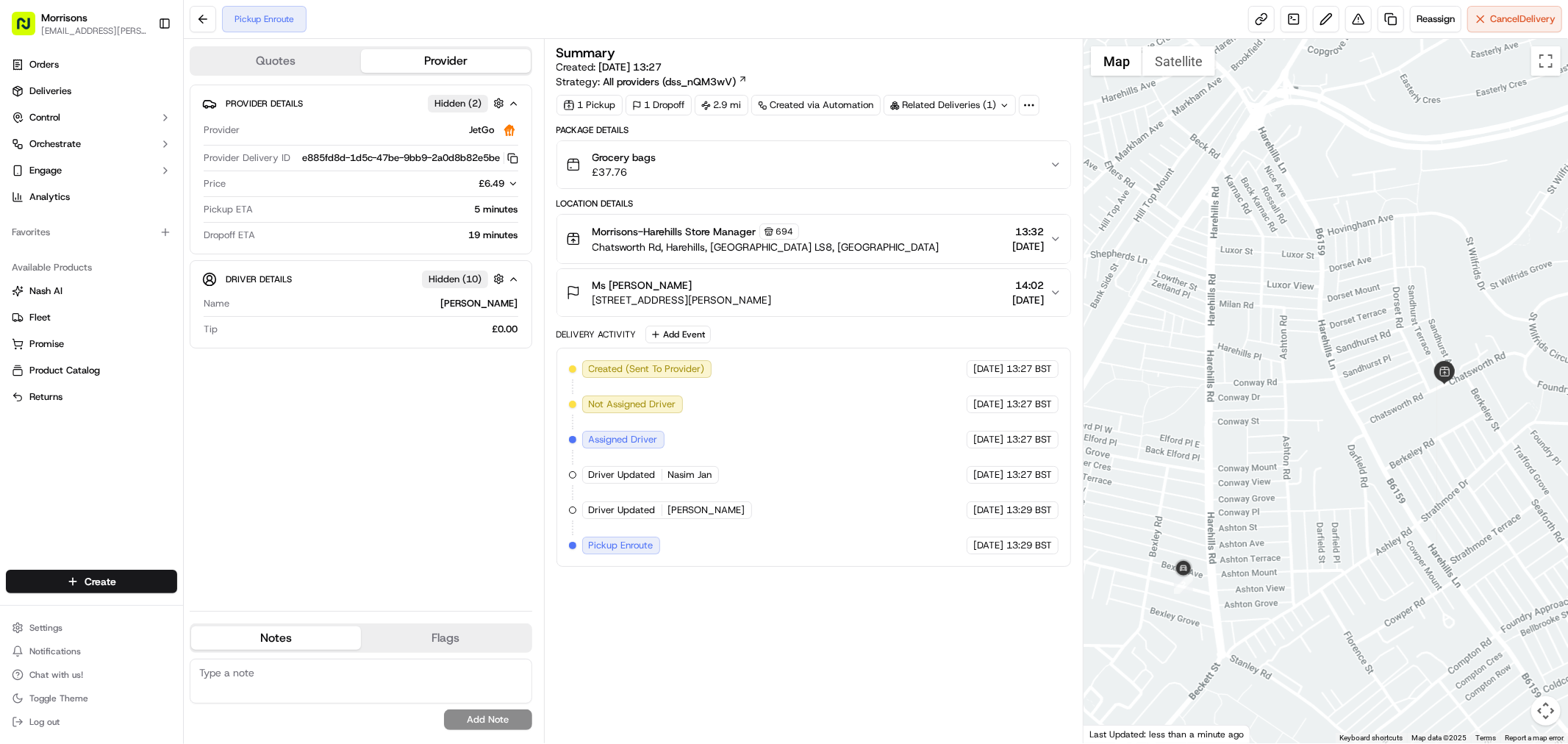
drag, startPoint x: 1376, startPoint y: 550, endPoint x: 1340, endPoint y: 560, distance: 37.4
click at [1340, 560] on div at bounding box center [1326, 391] width 484 height 704
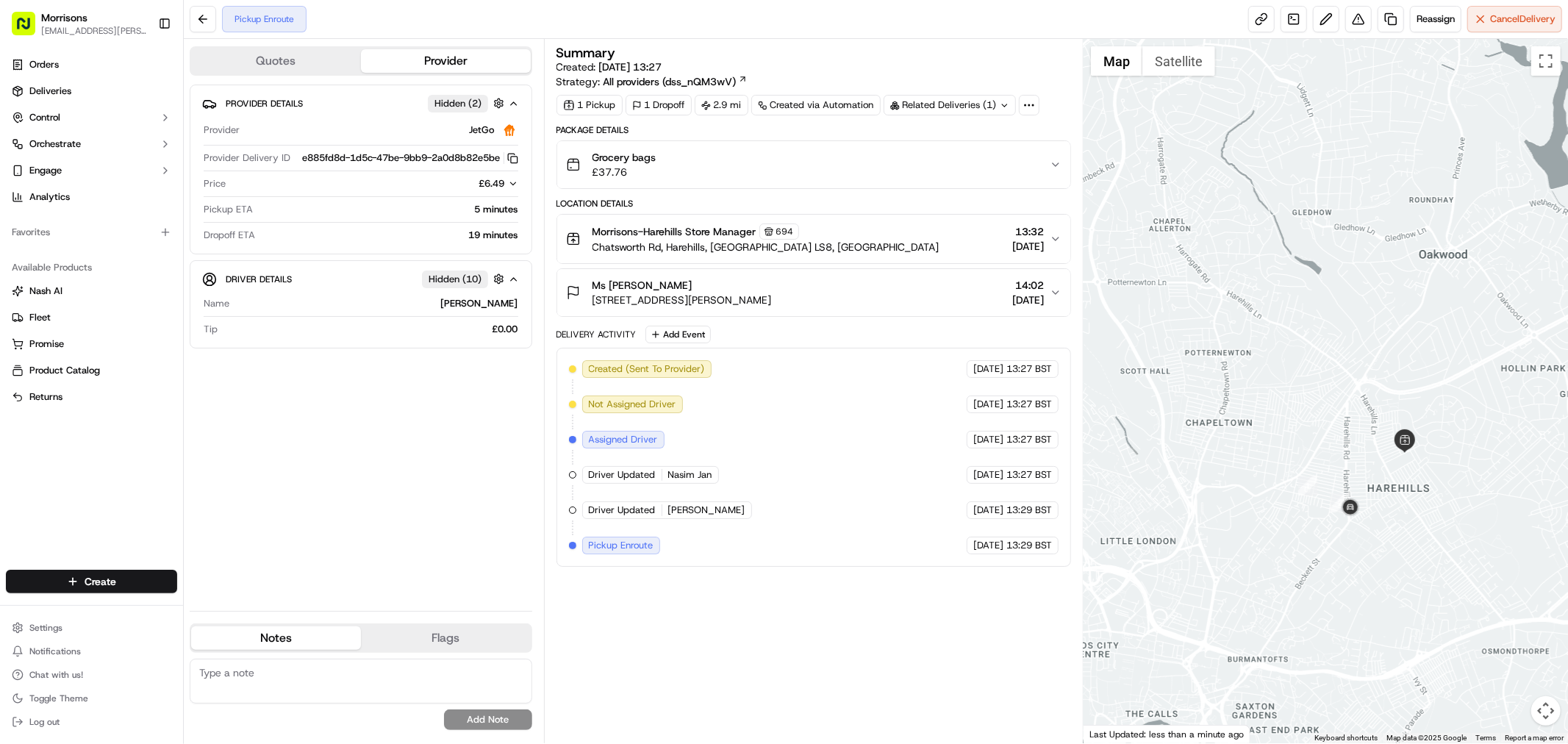
drag, startPoint x: 1383, startPoint y: 467, endPoint x: 1434, endPoint y: 491, distance: 56.4
click at [1434, 491] on div at bounding box center [1326, 391] width 484 height 704
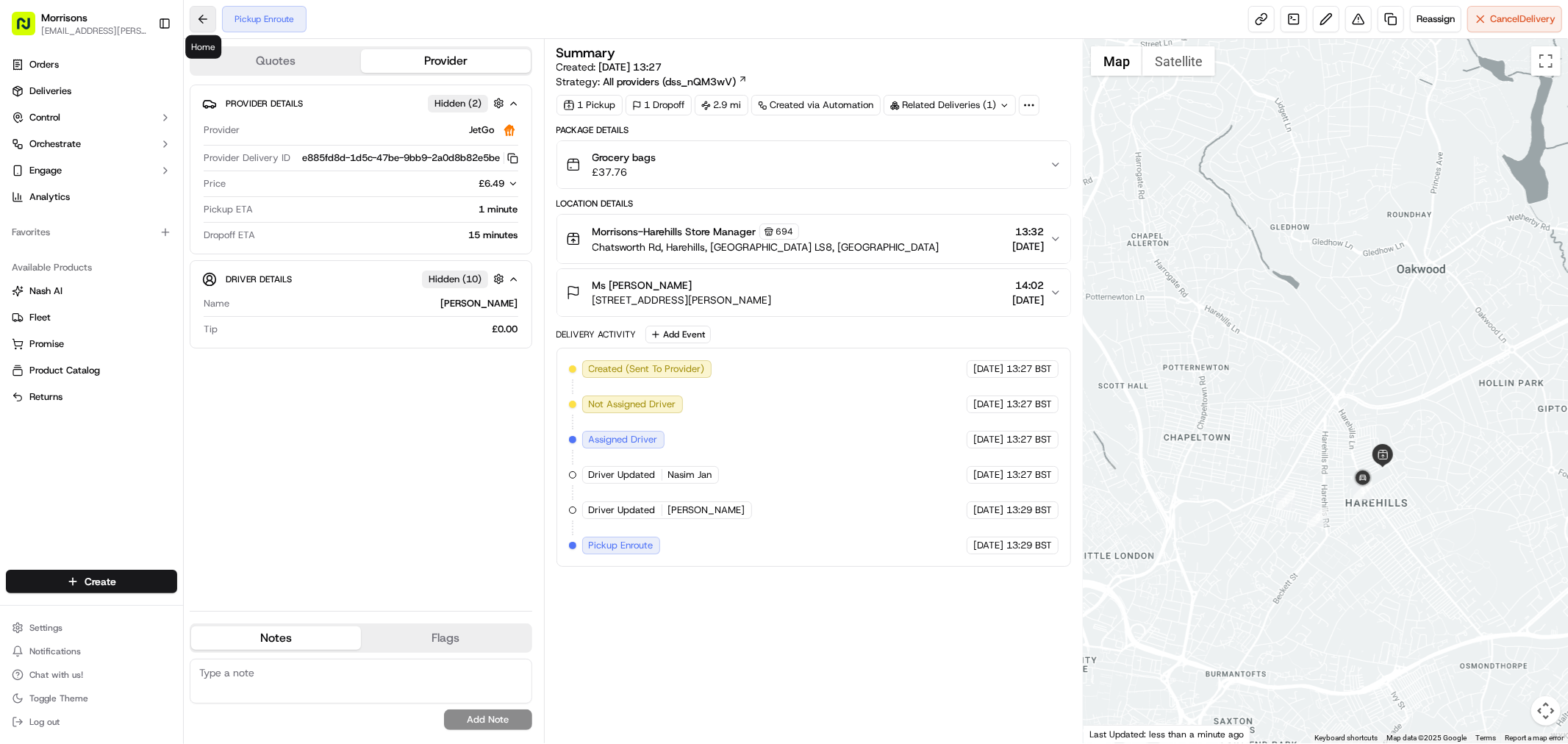
click at [207, 8] on button at bounding box center [203, 19] width 27 height 27
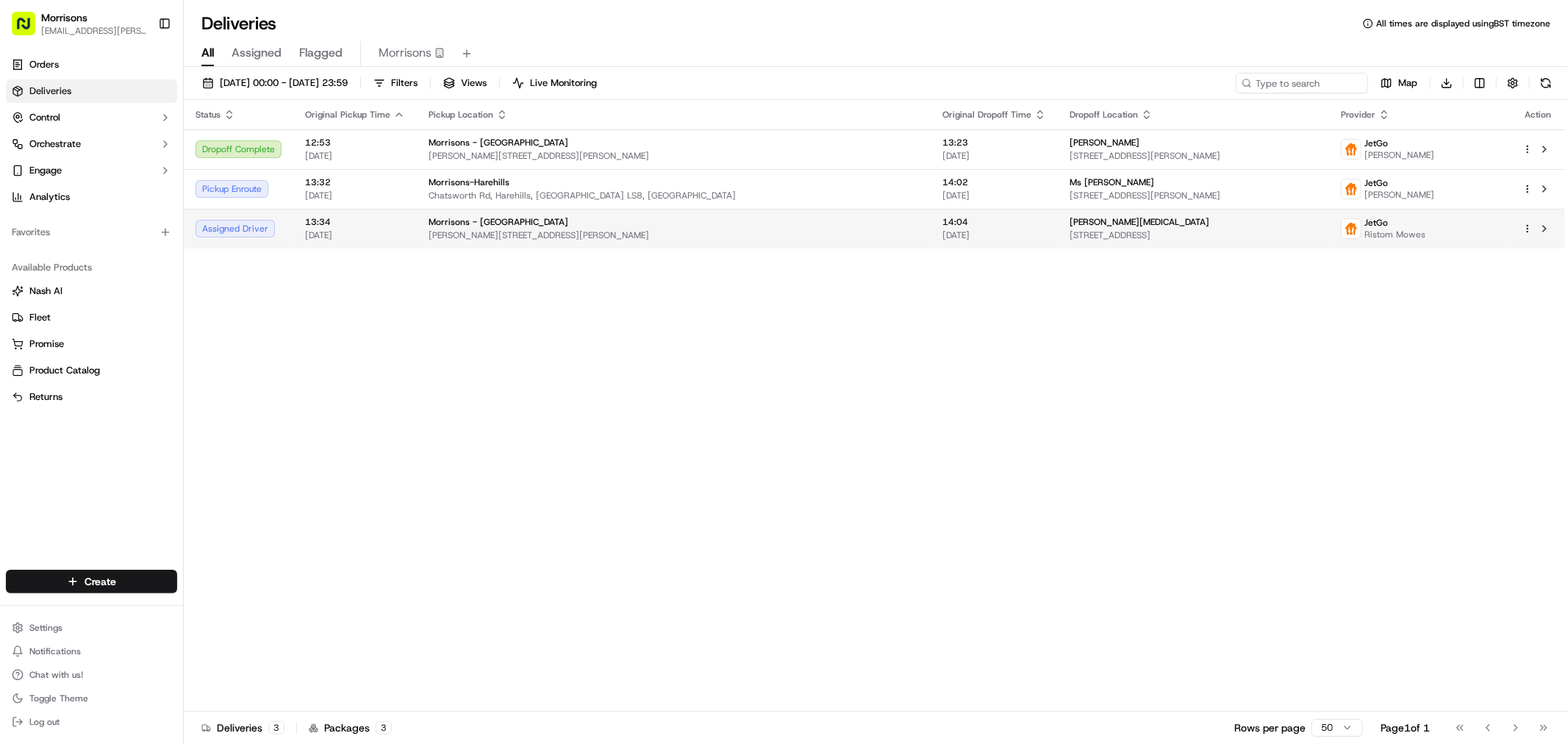
click at [1340, 217] on div "JetGo Ristom Mowes" at bounding box center [1383, 229] width 84 height 23
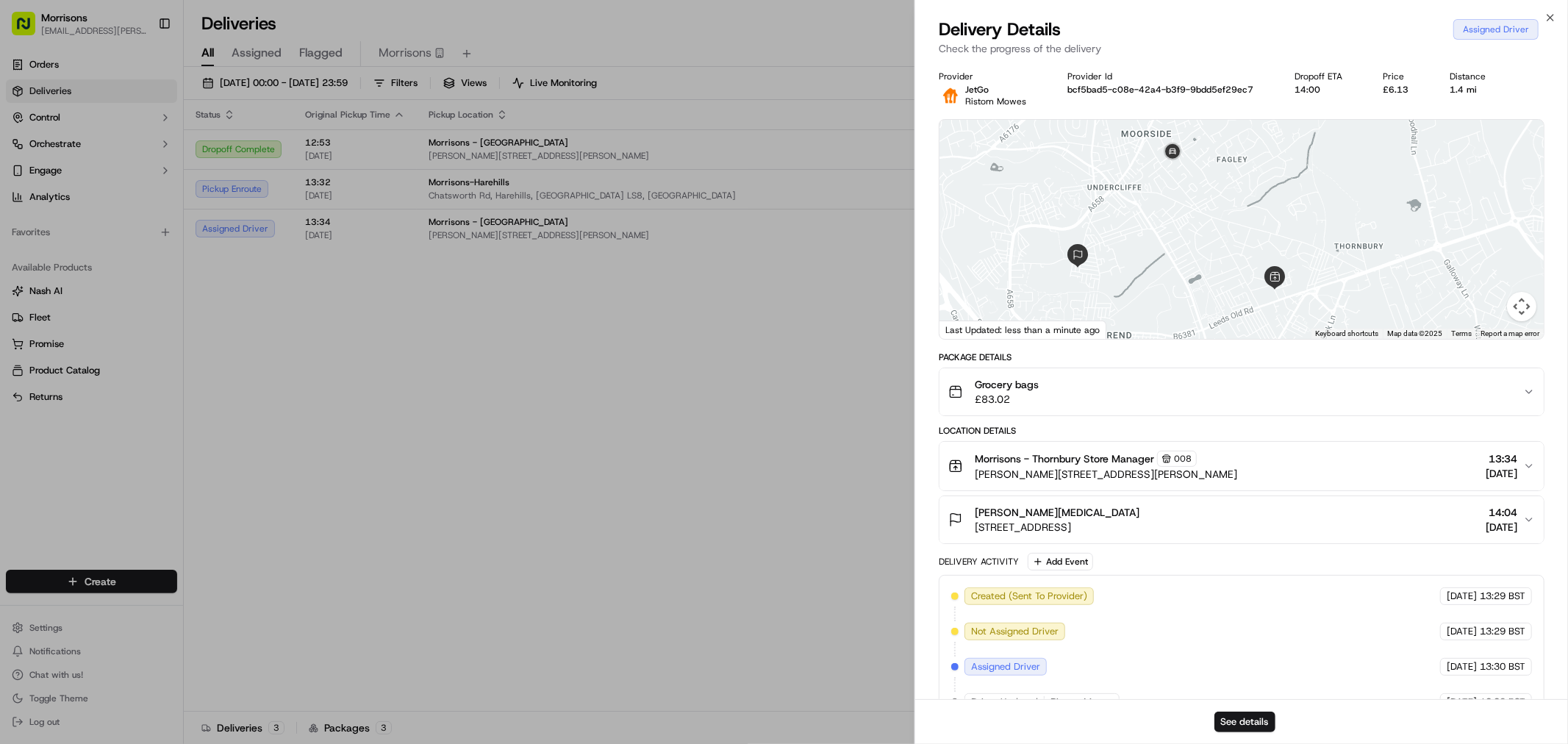
drag, startPoint x: 1275, startPoint y: 174, endPoint x: 1166, endPoint y: 172, distance: 109.0
click at [1166, 172] on div at bounding box center [1242, 229] width 605 height 219
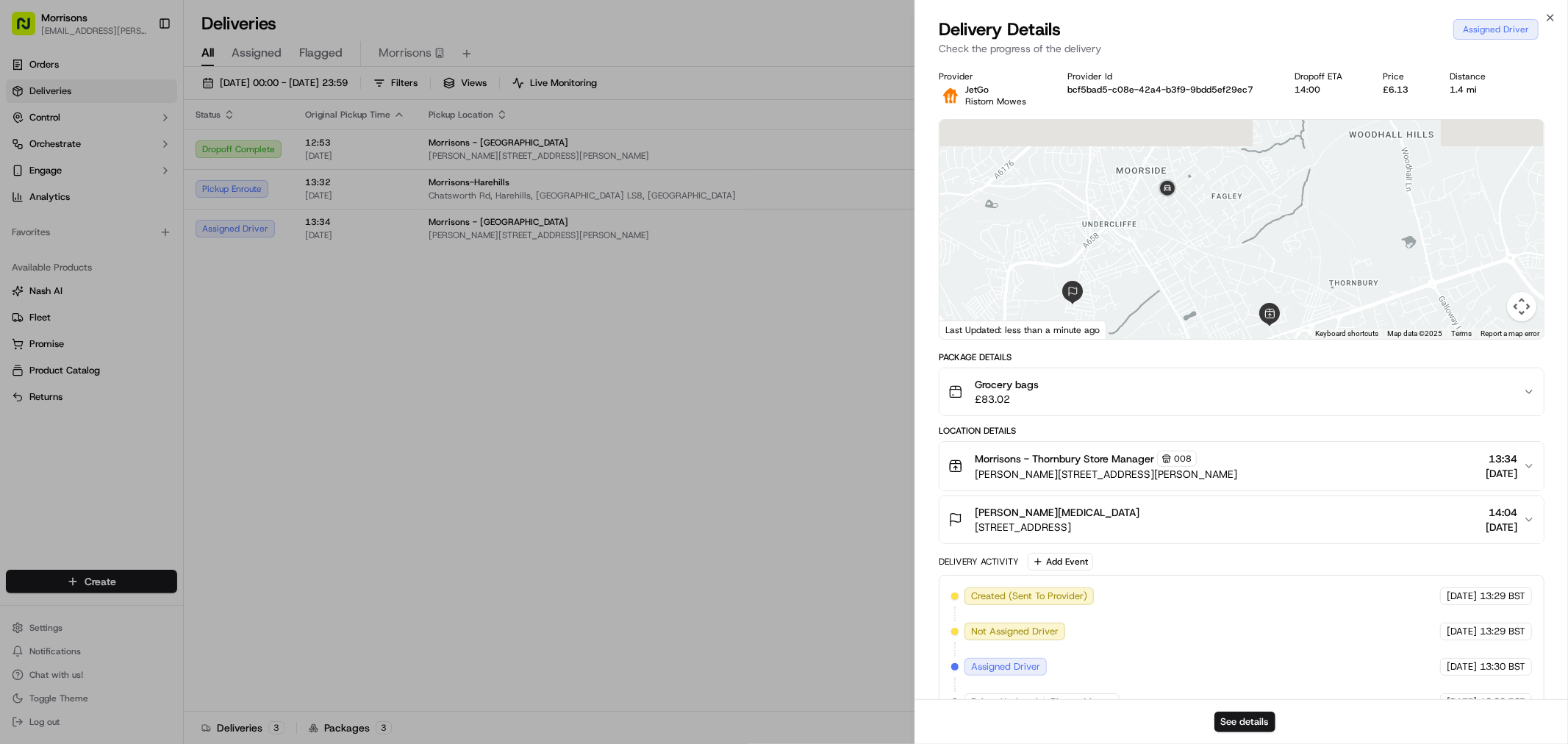
drag, startPoint x: 1184, startPoint y: 207, endPoint x: 1189, endPoint y: 229, distance: 22.6
click at [1180, 247] on div at bounding box center [1242, 229] width 605 height 219
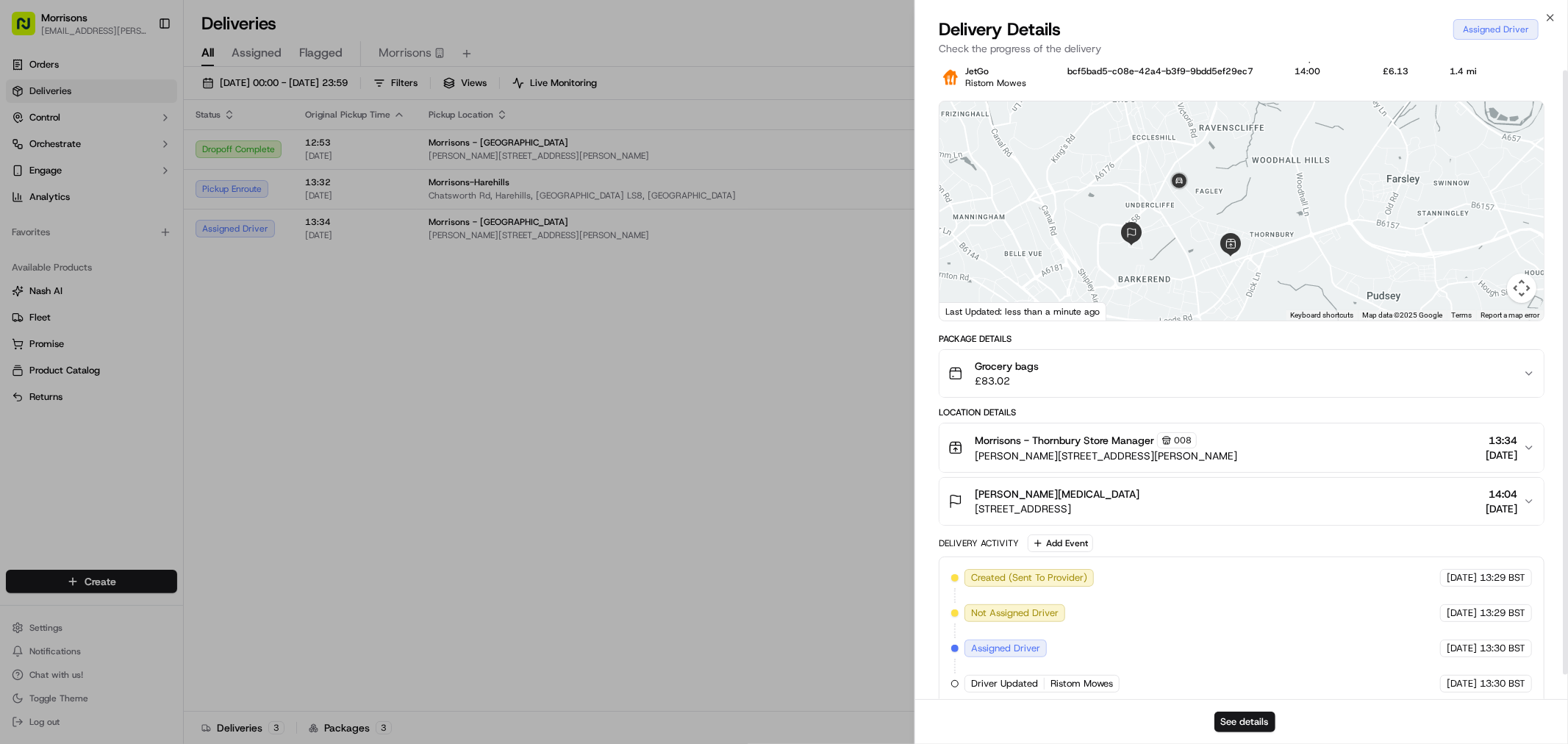
scroll to position [34, 0]
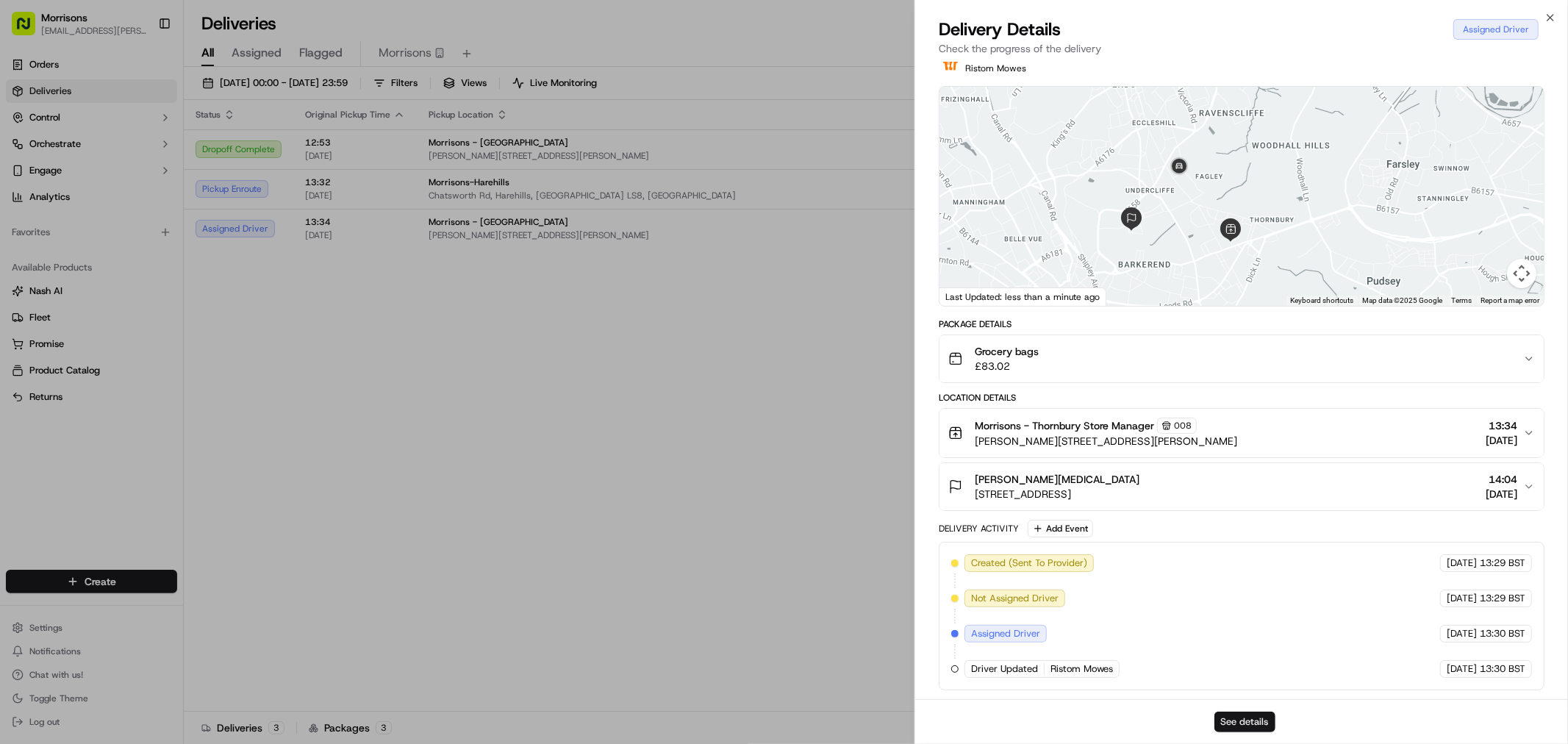
click at [1223, 723] on button "See details" at bounding box center [1244, 723] width 61 height 21
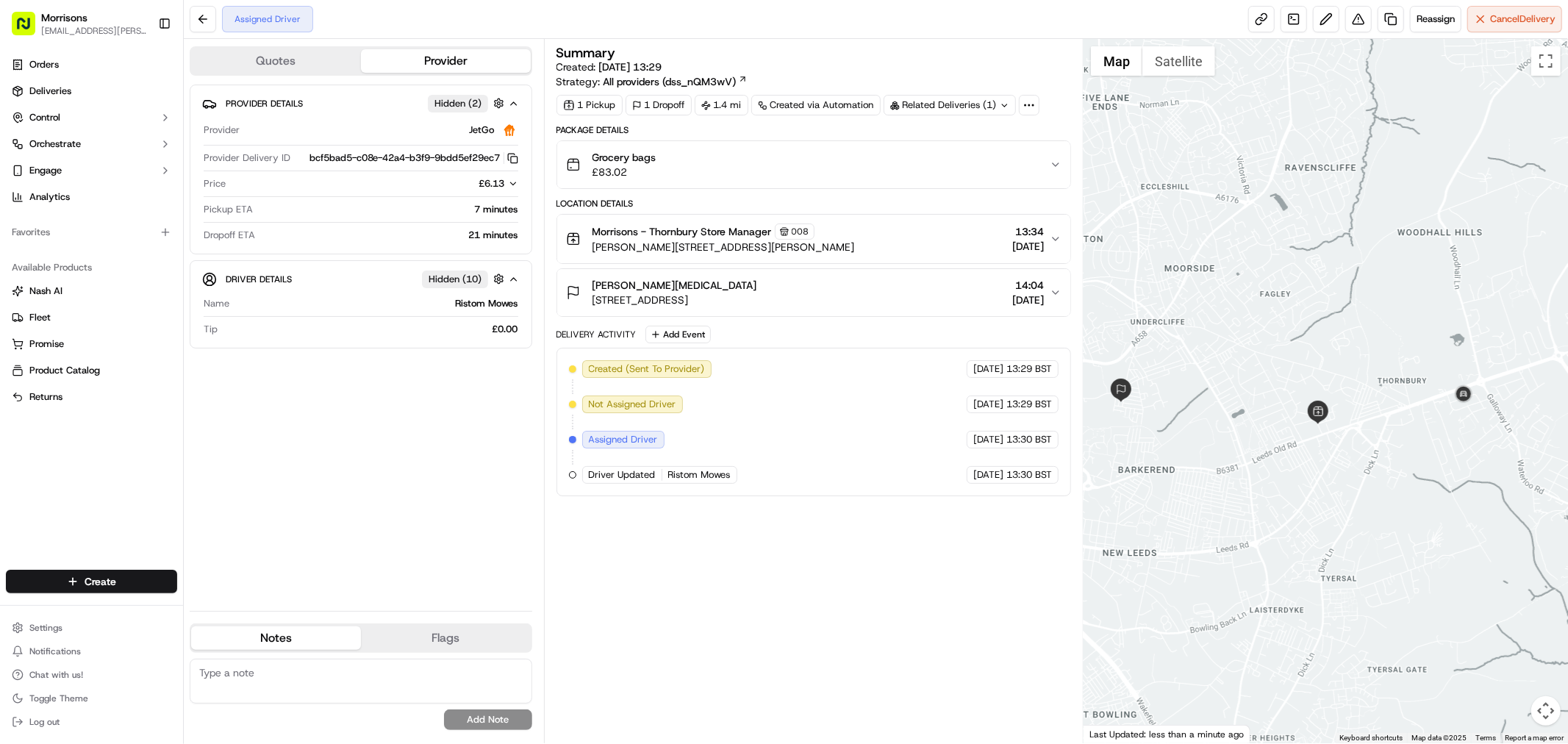
drag, startPoint x: 1340, startPoint y: 473, endPoint x: 1304, endPoint y: 478, distance: 36.3
click at [1304, 478] on div at bounding box center [1326, 391] width 484 height 704
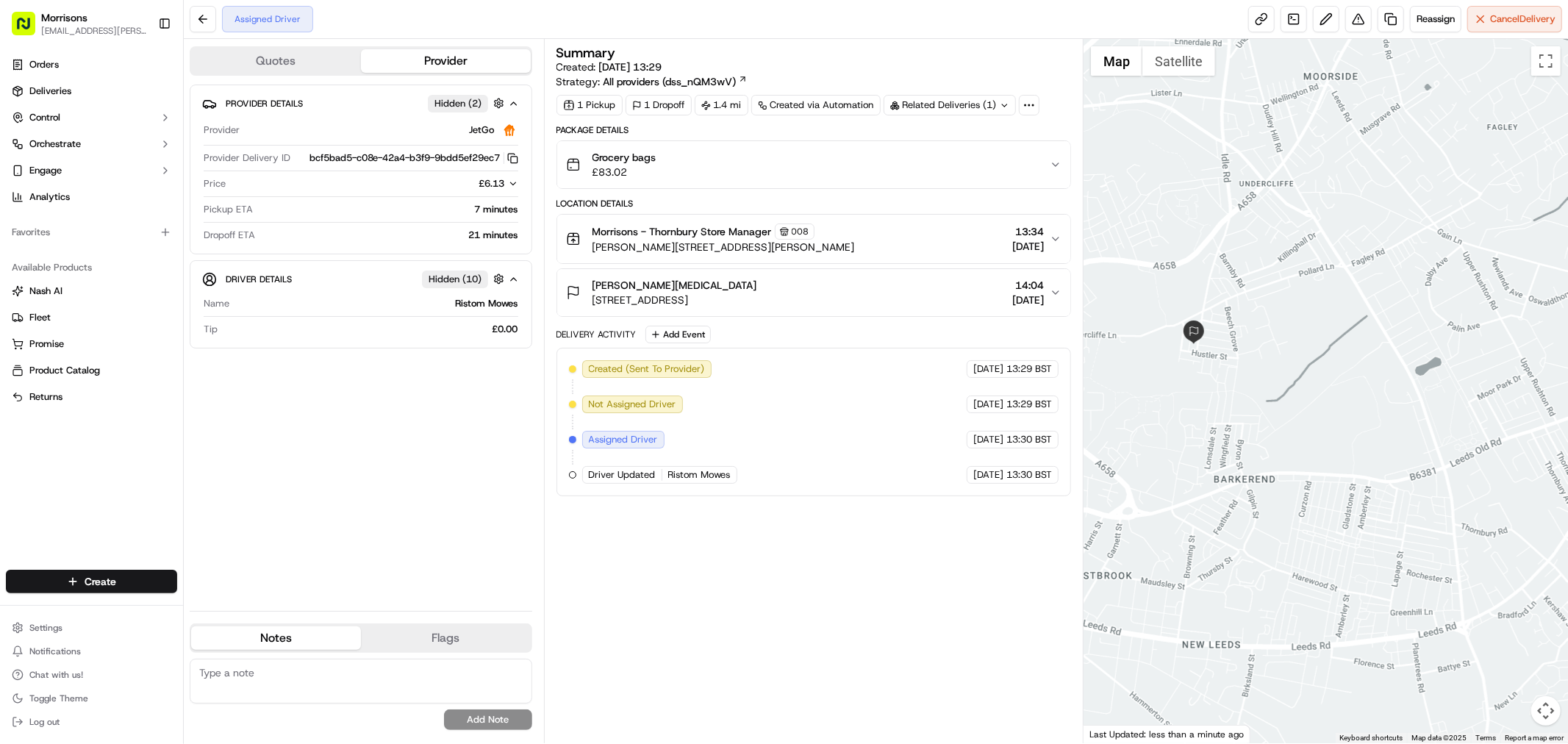
drag, startPoint x: 1265, startPoint y: 439, endPoint x: 1497, endPoint y: 405, distance: 234.5
click at [1497, 405] on div at bounding box center [1326, 391] width 484 height 704
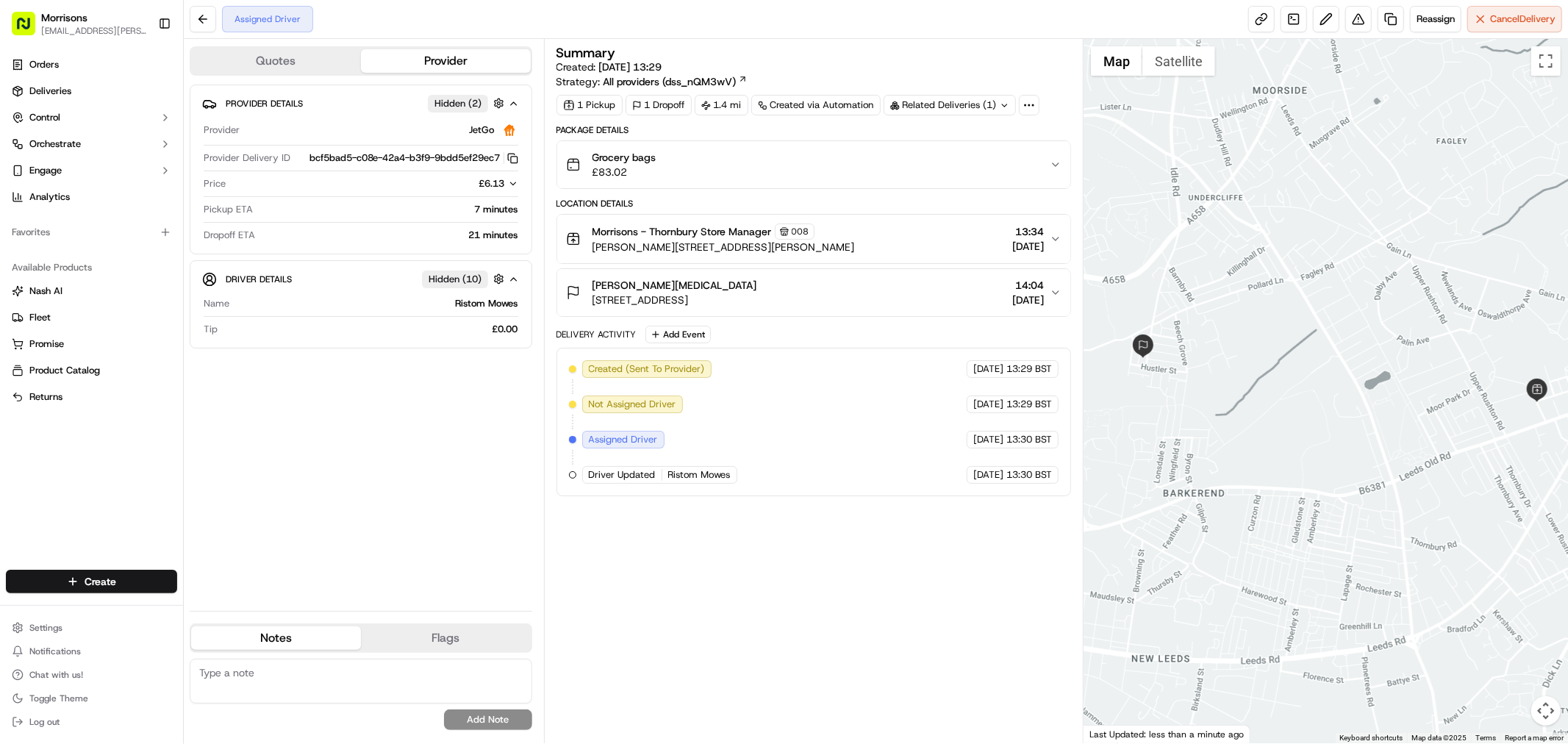
drag, startPoint x: 1370, startPoint y: 408, endPoint x: 1319, endPoint y: 422, distance: 52.9
click at [1319, 422] on div at bounding box center [1326, 391] width 484 height 704
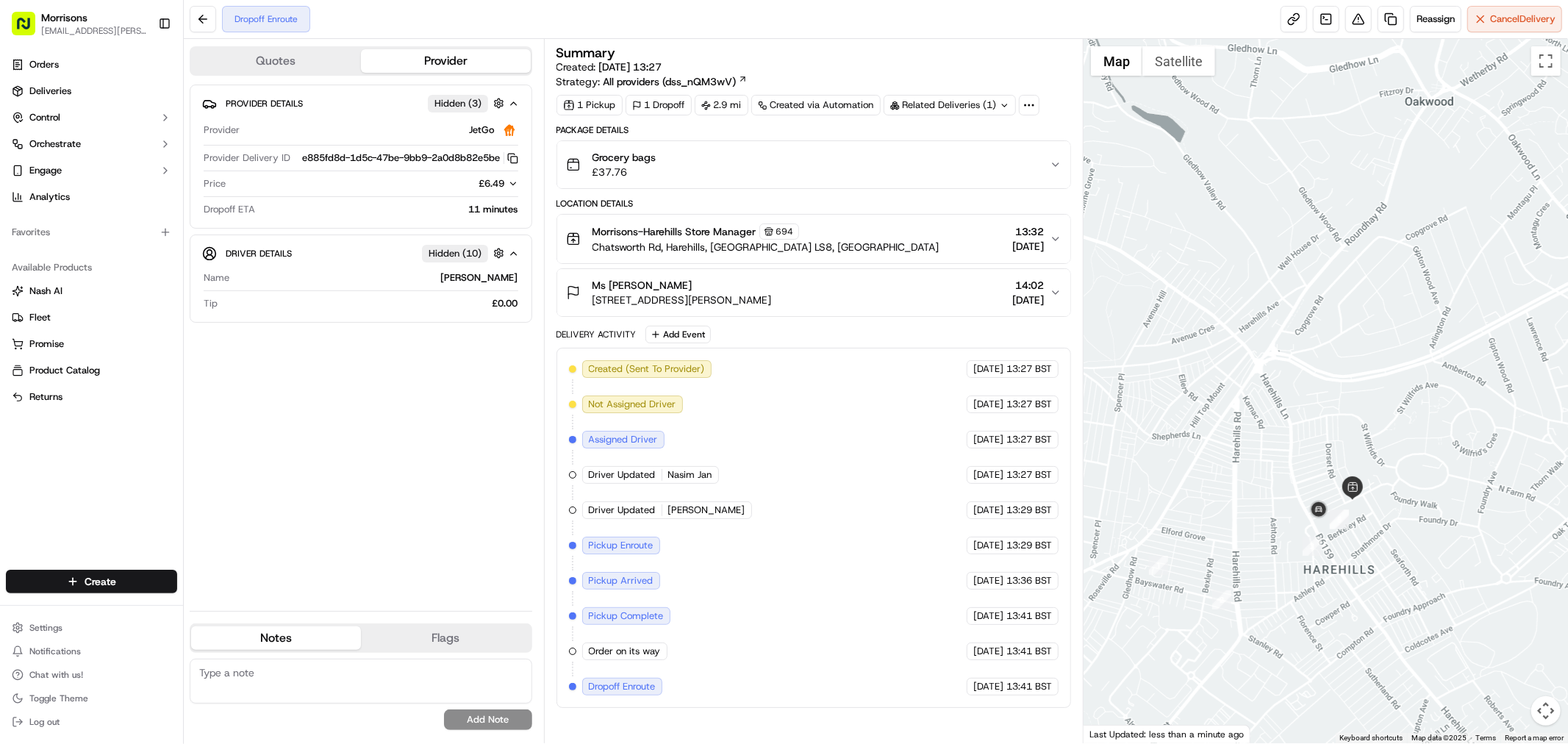
drag, startPoint x: 1235, startPoint y: 568, endPoint x: 1177, endPoint y: 503, distance: 87.1
click at [1177, 503] on div at bounding box center [1326, 391] width 484 height 704
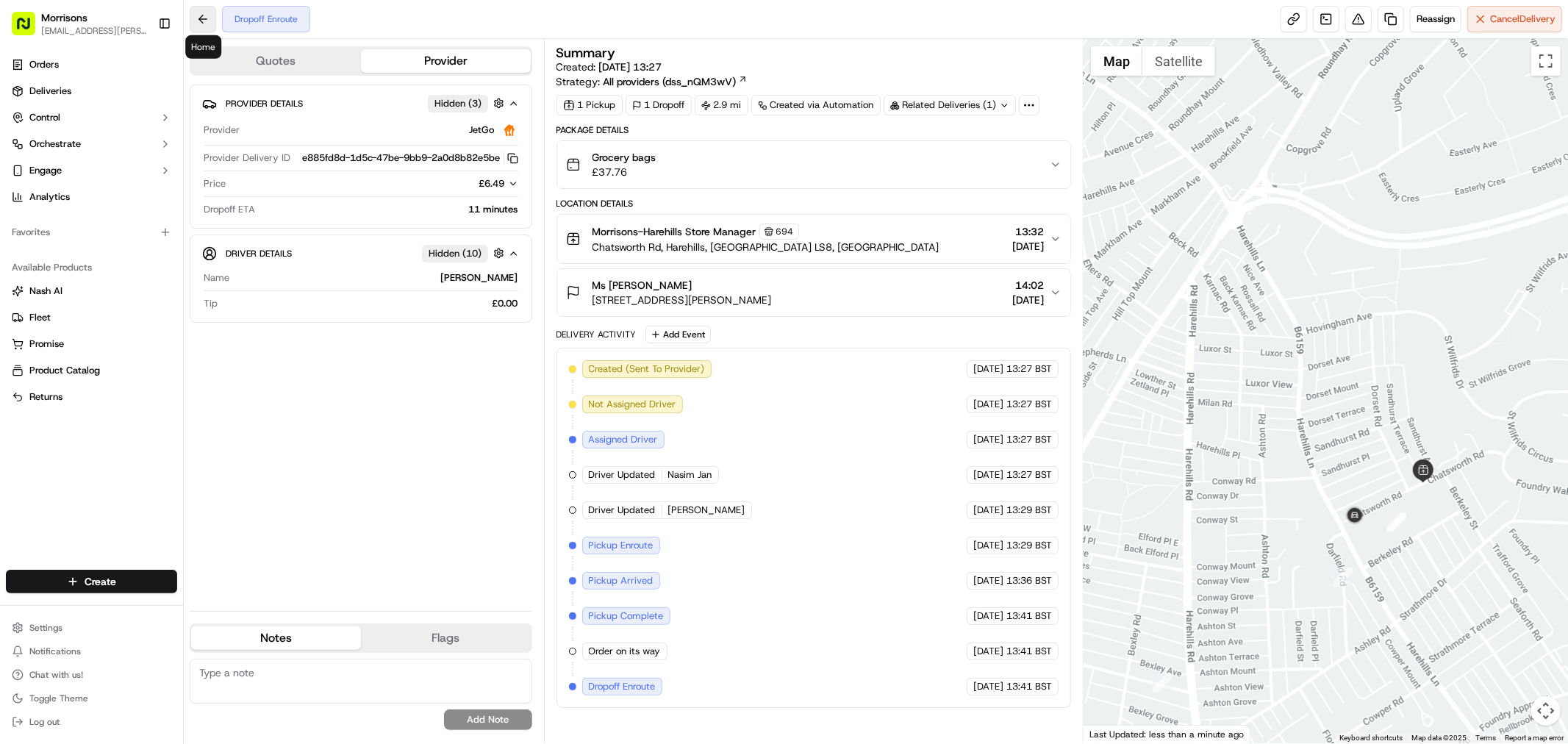
click at [204, 10] on button at bounding box center [203, 19] width 27 height 27
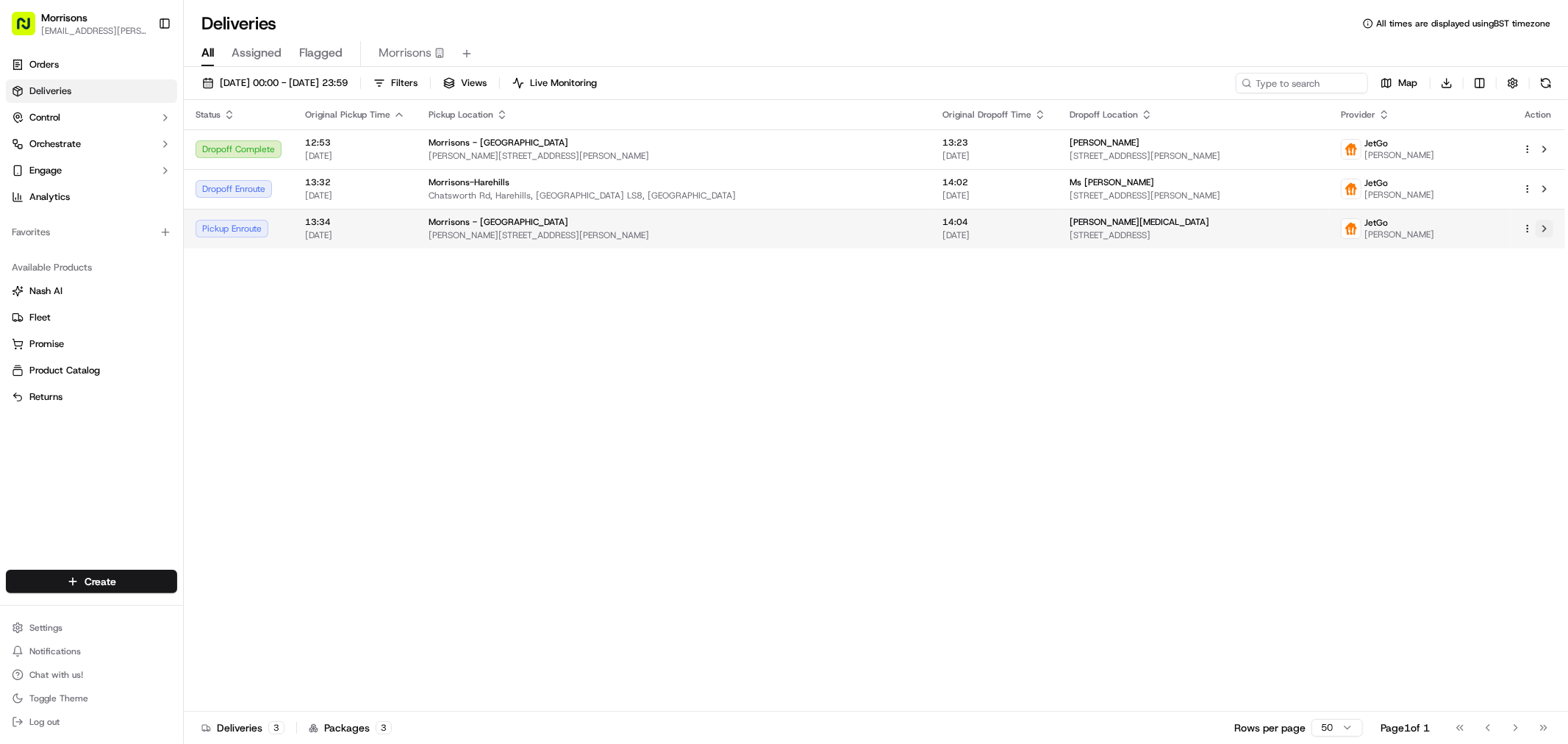
click at [1541, 229] on button at bounding box center [1544, 229] width 18 height 18
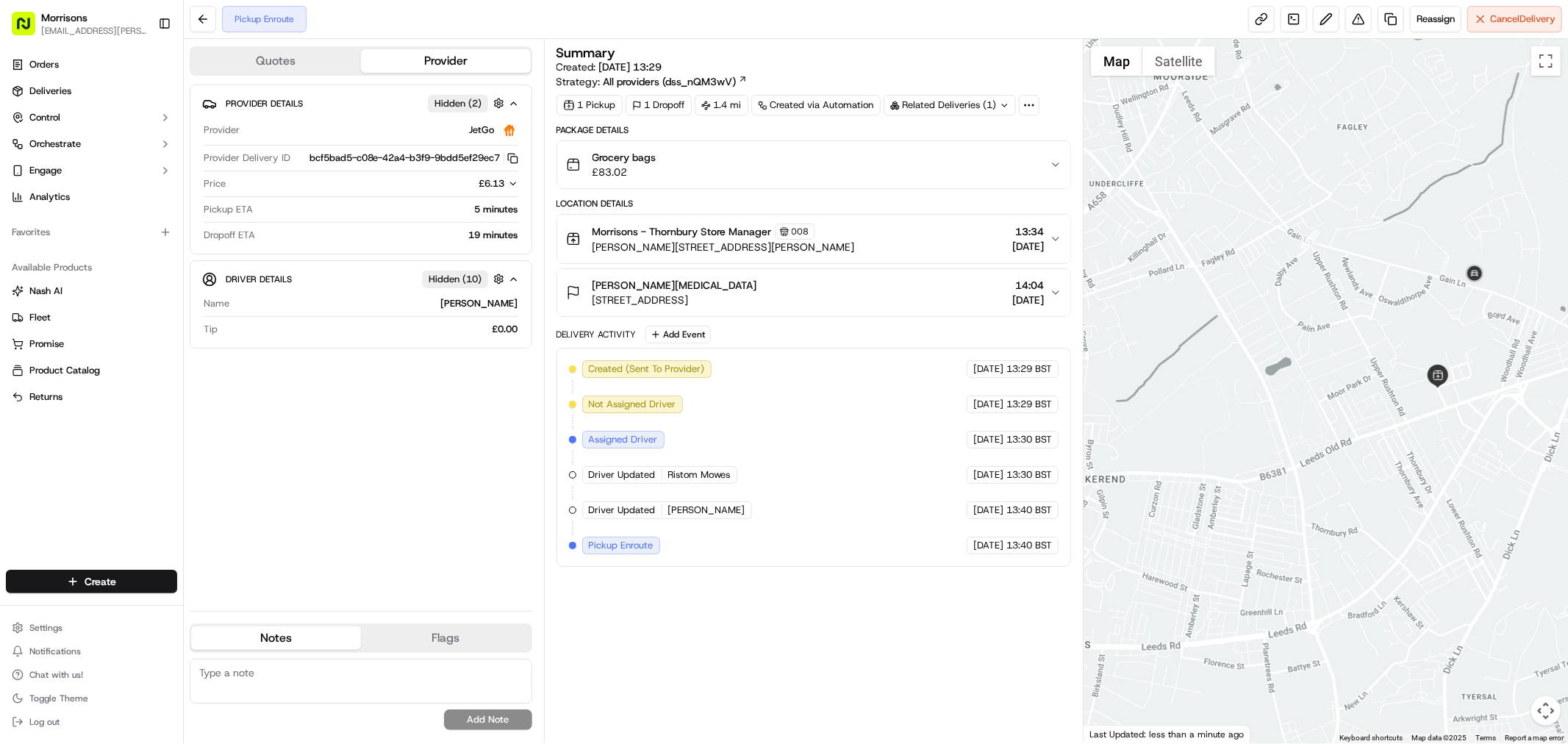
drag, startPoint x: 1413, startPoint y: 412, endPoint x: 1297, endPoint y: 370, distance: 123.4
click at [1297, 370] on div at bounding box center [1326, 391] width 484 height 704
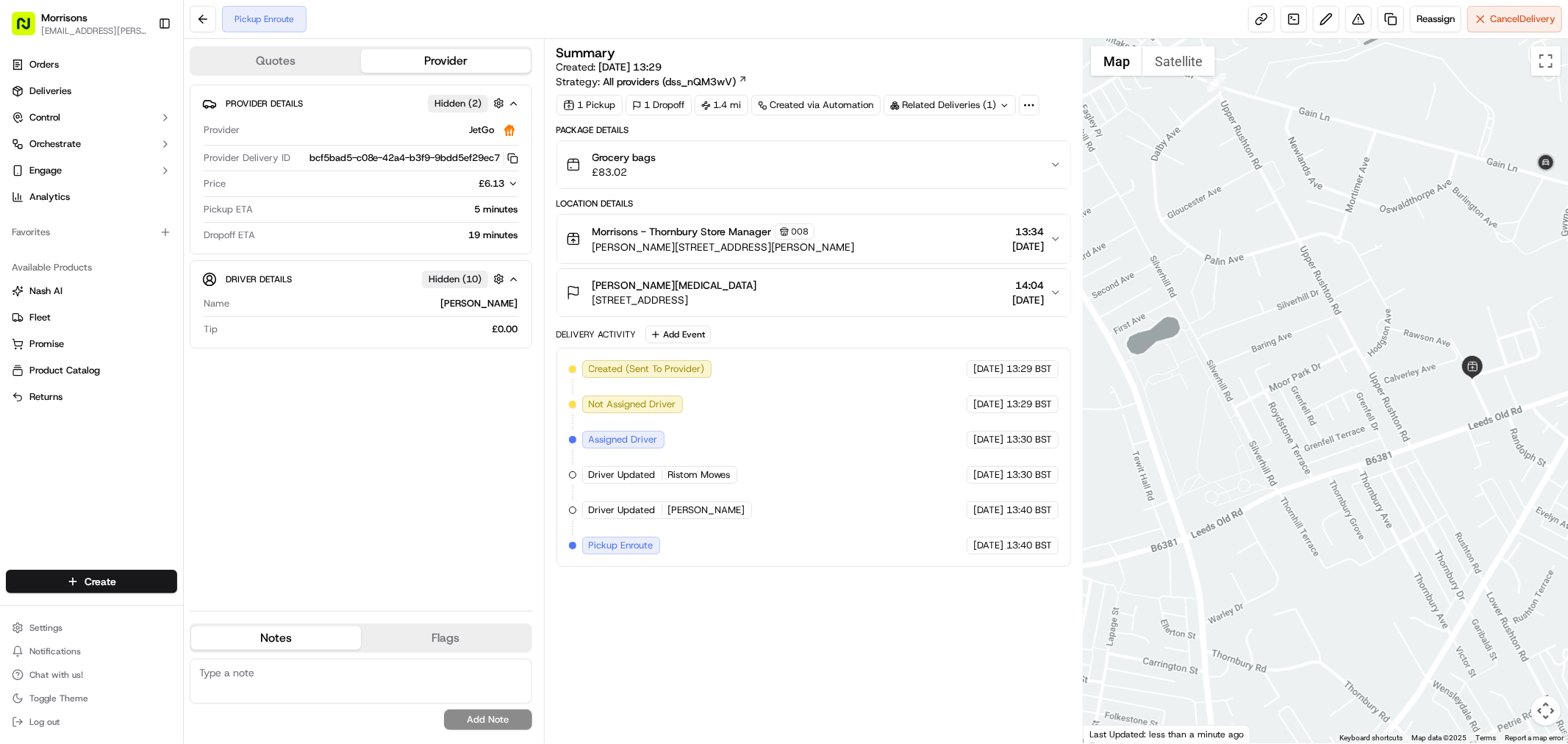
drag, startPoint x: 1395, startPoint y: 278, endPoint x: 1214, endPoint y: 174, distance: 208.8
click at [1214, 174] on div at bounding box center [1326, 391] width 484 height 704
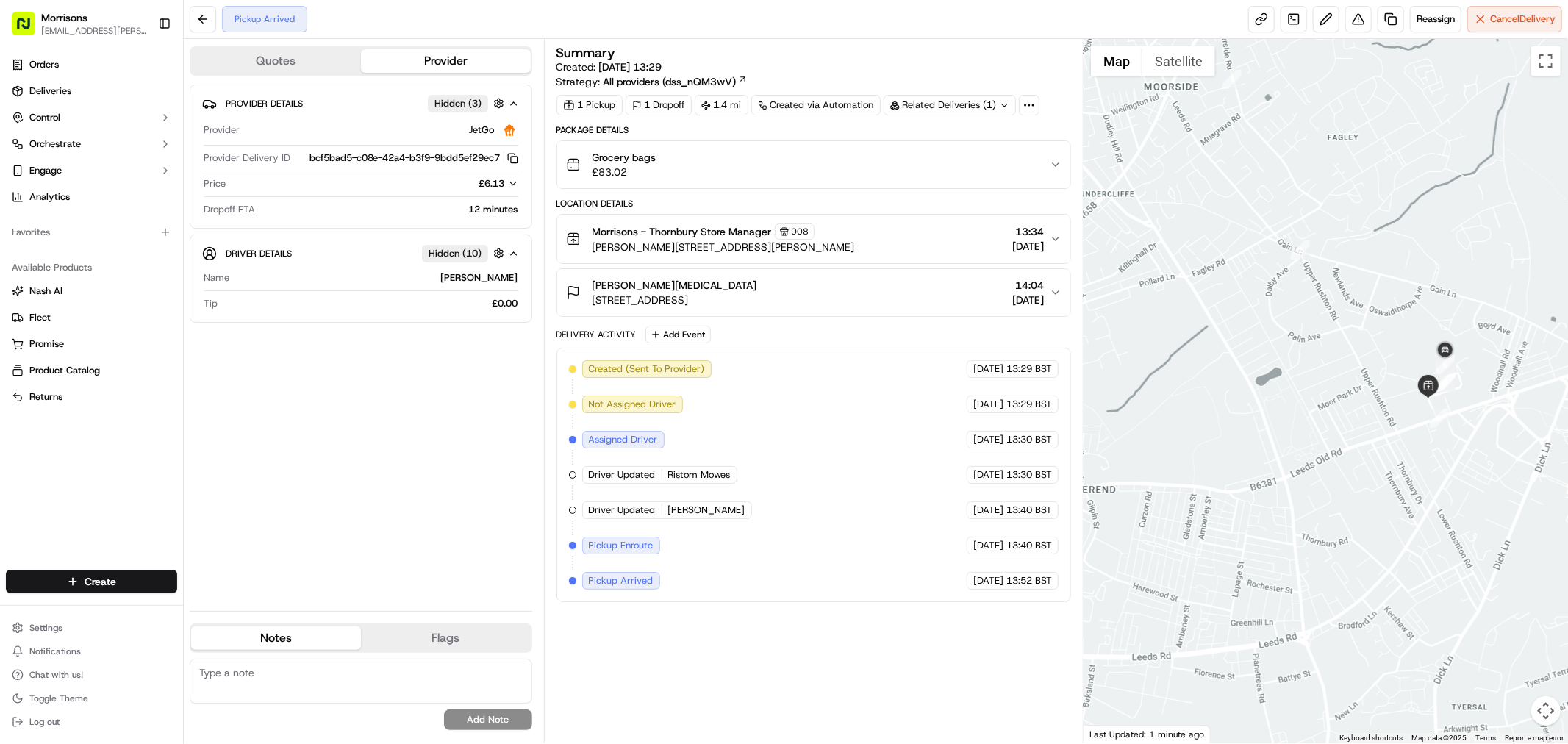
drag, startPoint x: 1473, startPoint y: 447, endPoint x: 1384, endPoint y: 431, distance: 90.4
click at [1384, 431] on div at bounding box center [1326, 391] width 484 height 704
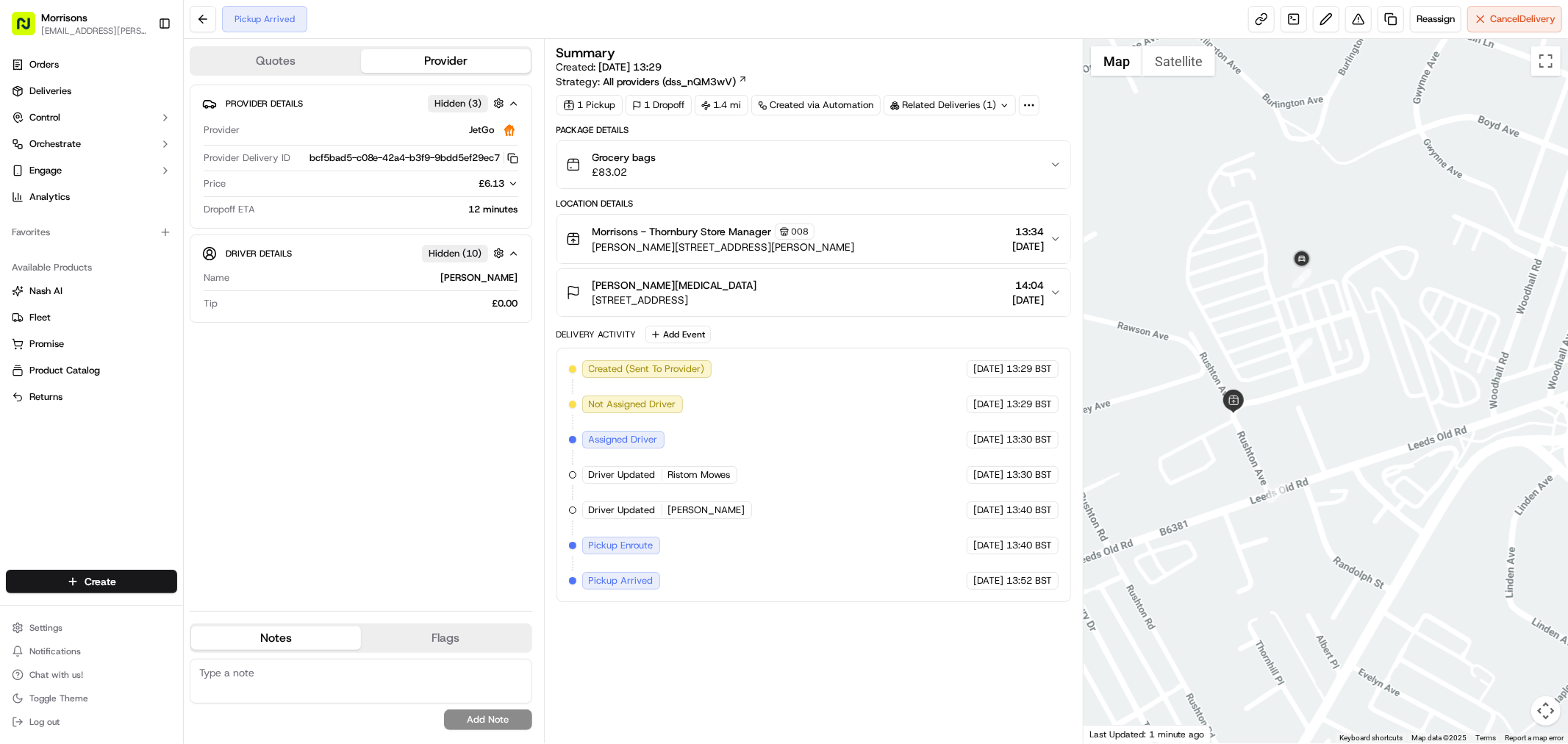
drag, startPoint x: 1492, startPoint y: 406, endPoint x: 1261, endPoint y: 377, distance: 232.8
click at [1261, 377] on div at bounding box center [1326, 391] width 484 height 704
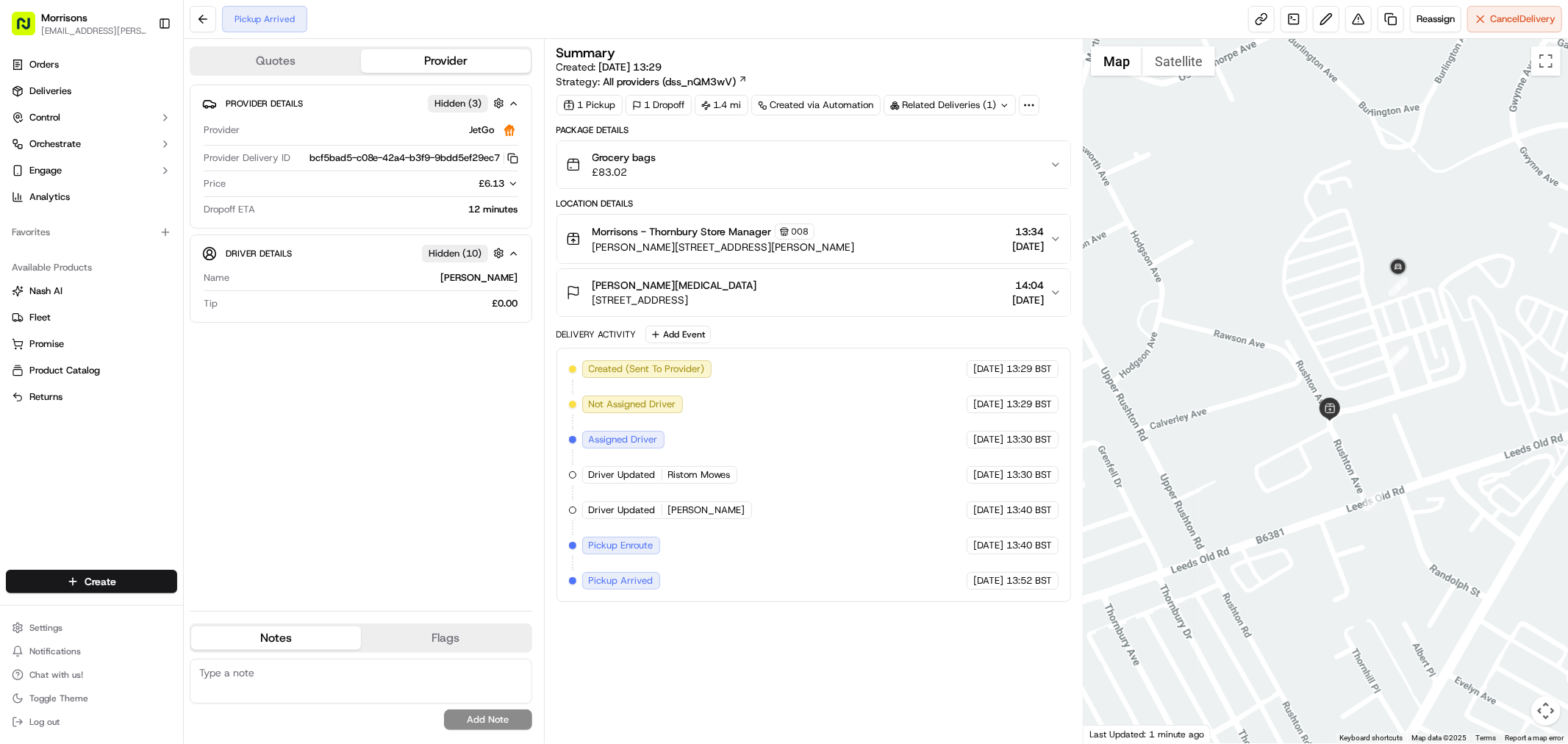
drag, startPoint x: 1226, startPoint y: 350, endPoint x: 1328, endPoint y: 361, distance: 102.6
click at [1328, 361] on div at bounding box center [1326, 391] width 484 height 704
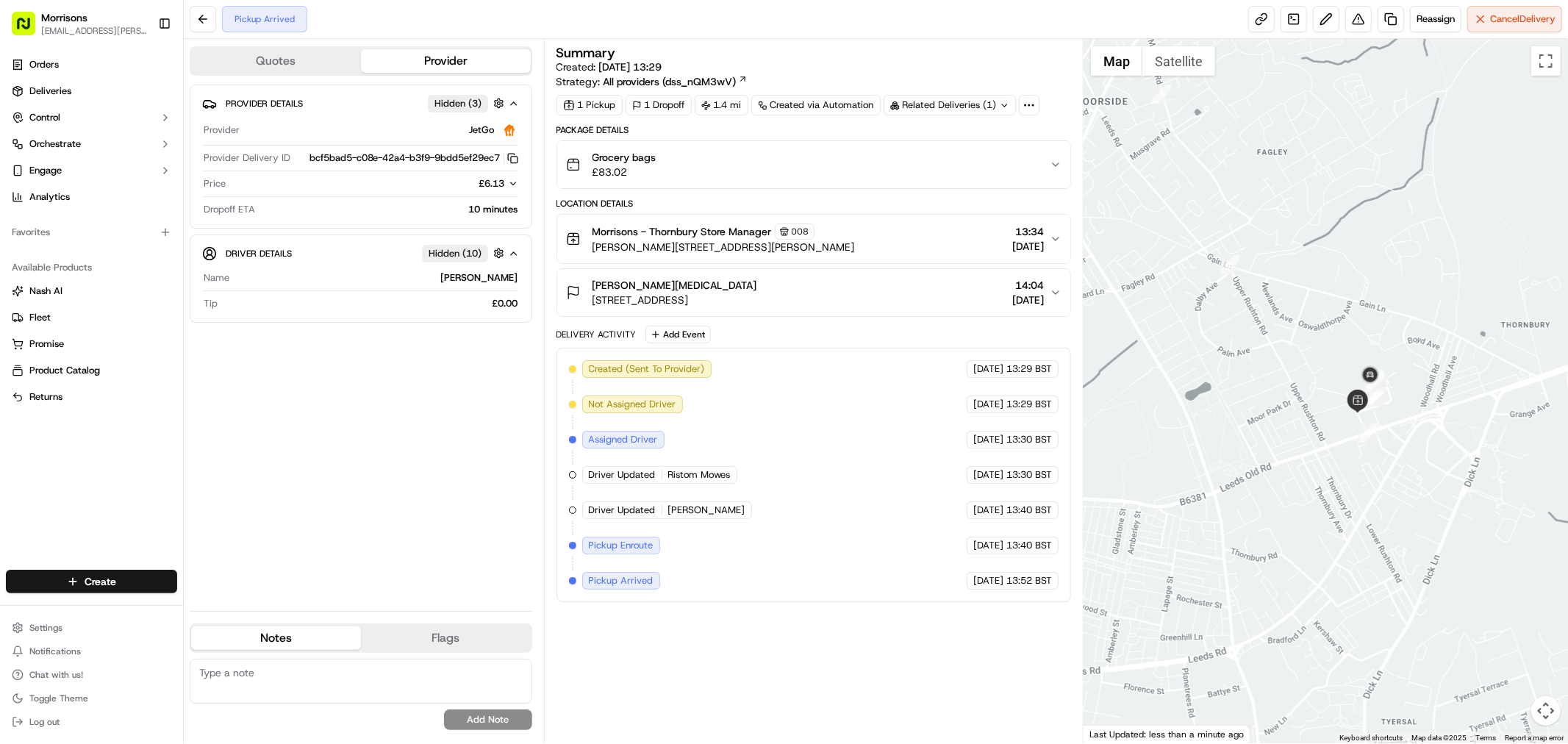
drag, startPoint x: 1372, startPoint y: 406, endPoint x: 1206, endPoint y: 406, distance: 166.0
click at [1206, 406] on div at bounding box center [1326, 391] width 484 height 704
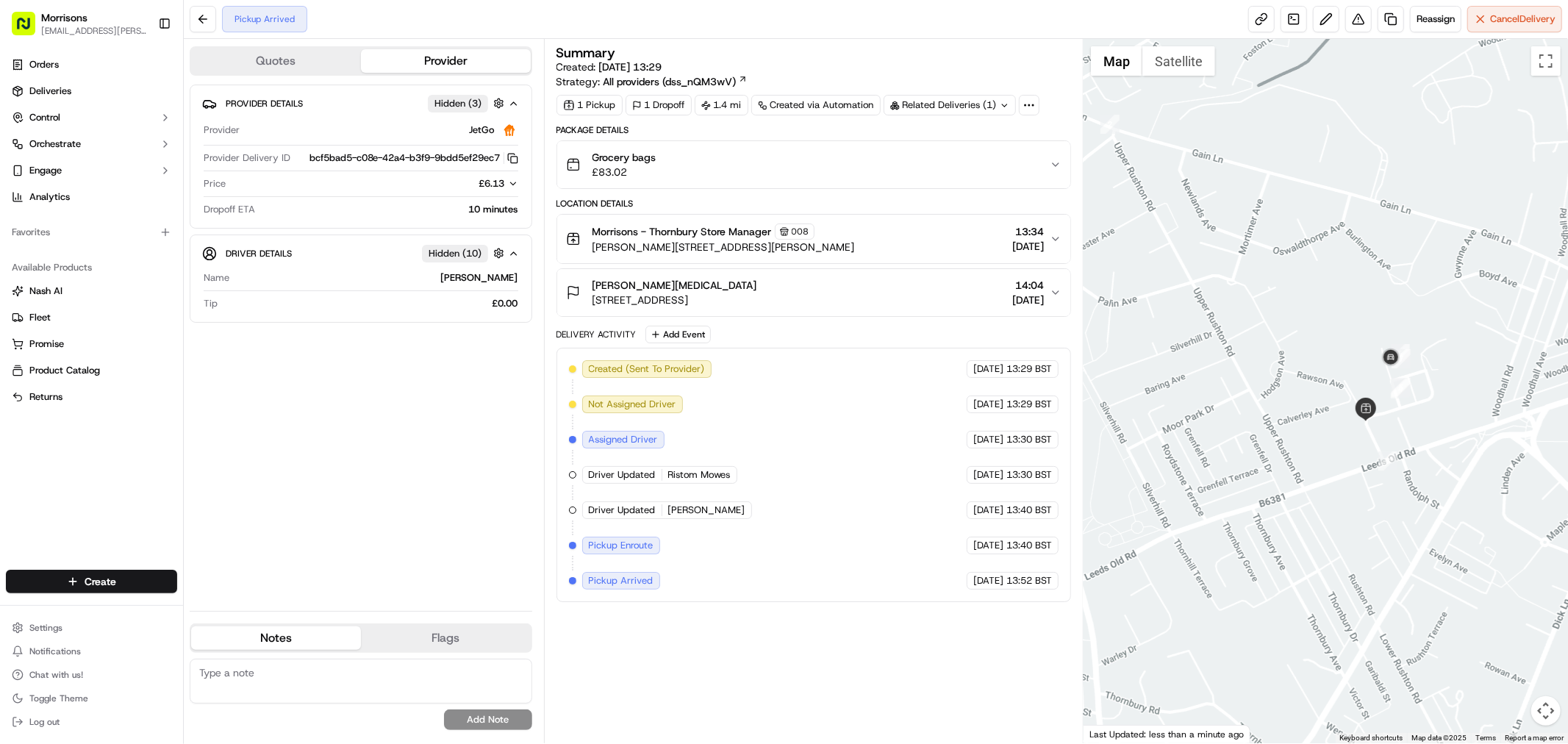
drag, startPoint x: 1386, startPoint y: 401, endPoint x: 1316, endPoint y: 401, distance: 70.0
click at [1316, 401] on div at bounding box center [1326, 391] width 484 height 704
click at [599, 687] on span "Dropoff Enroute" at bounding box center [623, 686] width 67 height 13
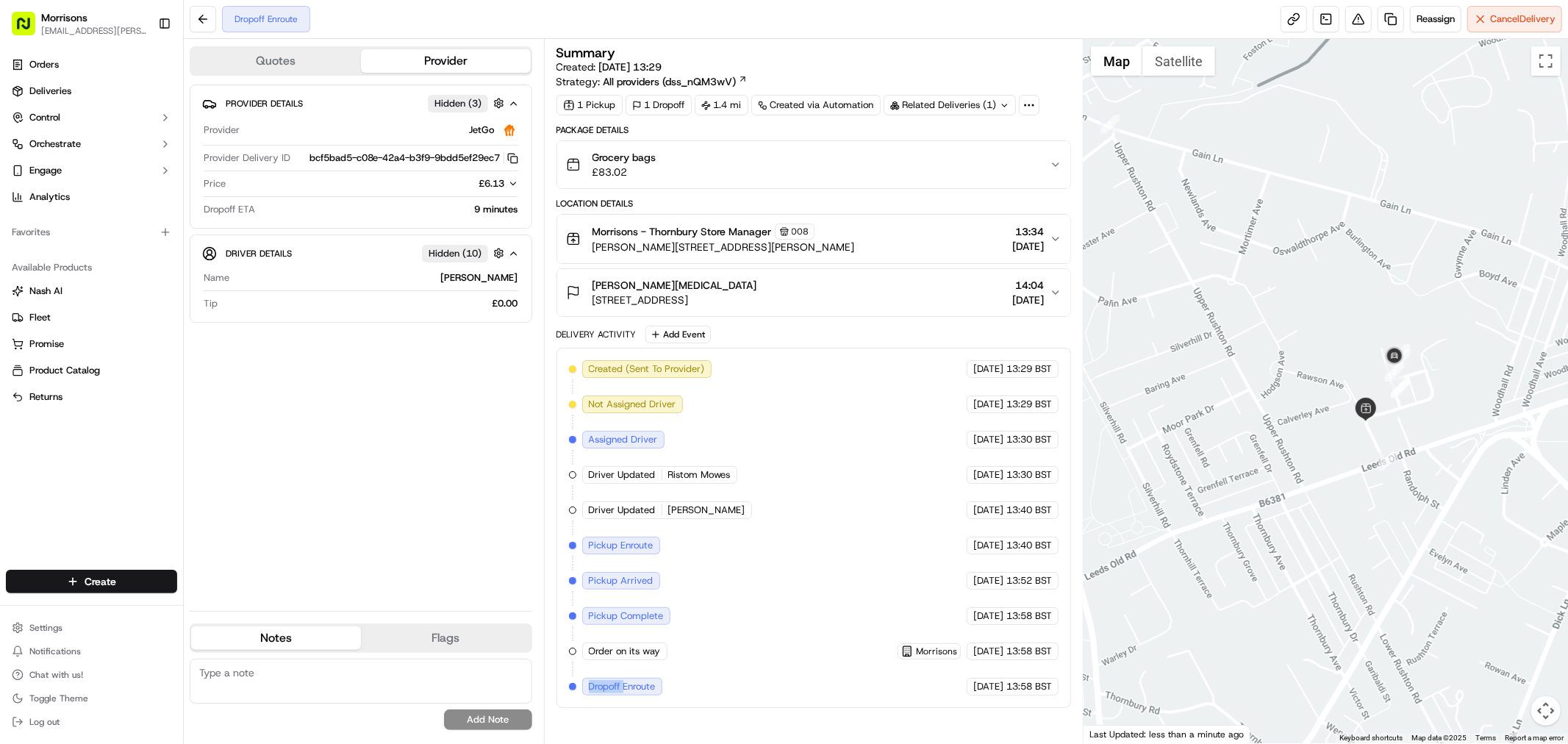
click at [599, 687] on span "Dropoff Enroute" at bounding box center [623, 686] width 67 height 13
